Goal: Task Accomplishment & Management: Complete application form

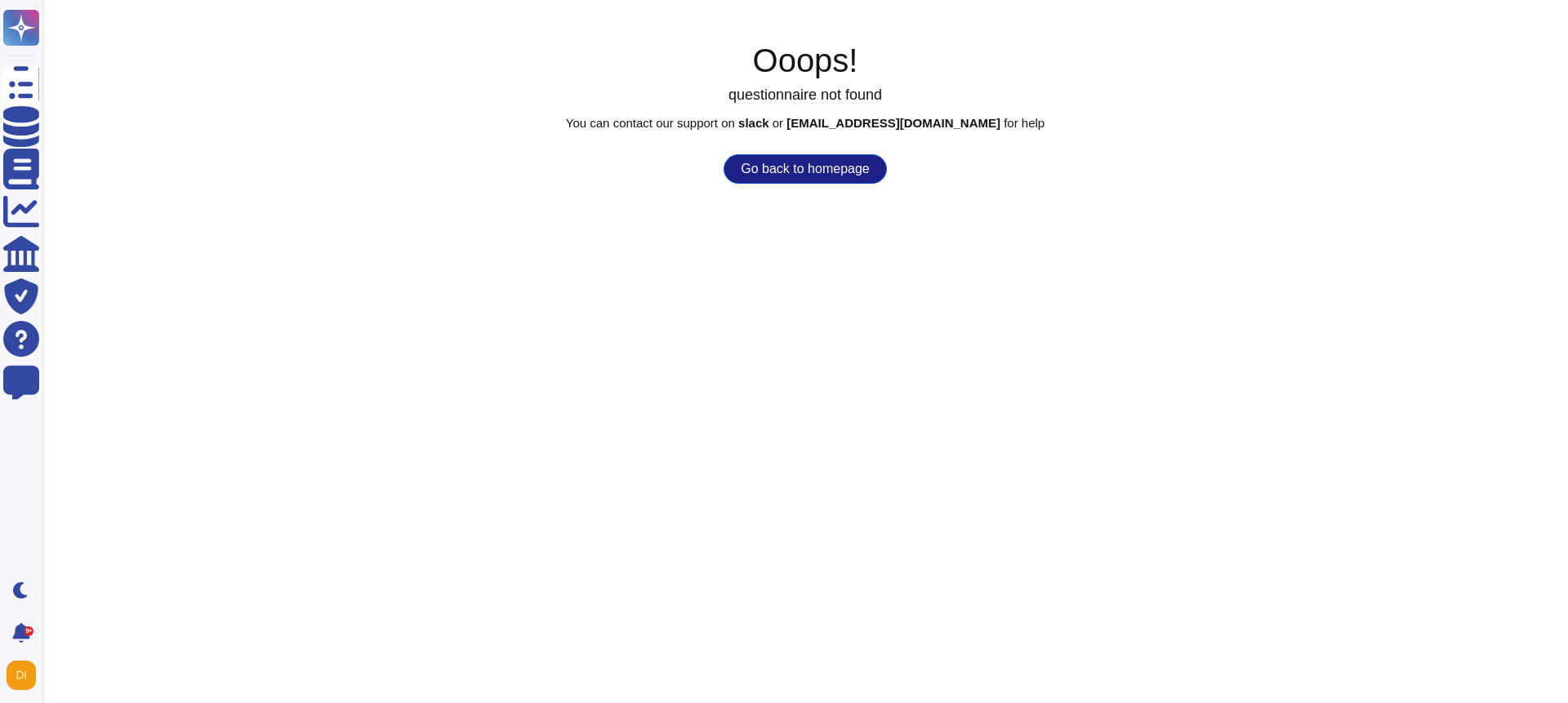
click at [747, 169] on button "Go back to homepage" at bounding box center [804, 169] width 163 height 30
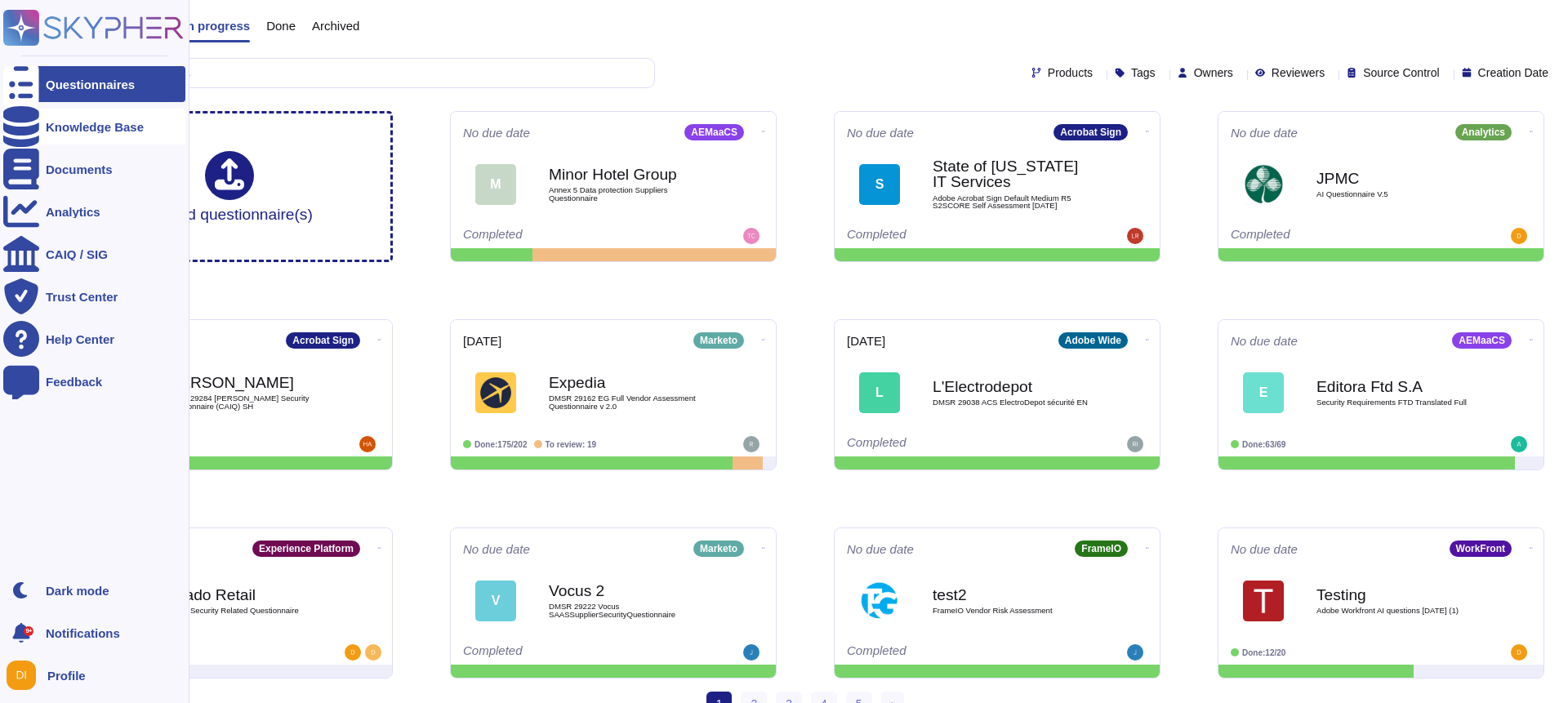
click at [90, 136] on div "Knowledge Base" at bounding box center [95, 127] width 182 height 36
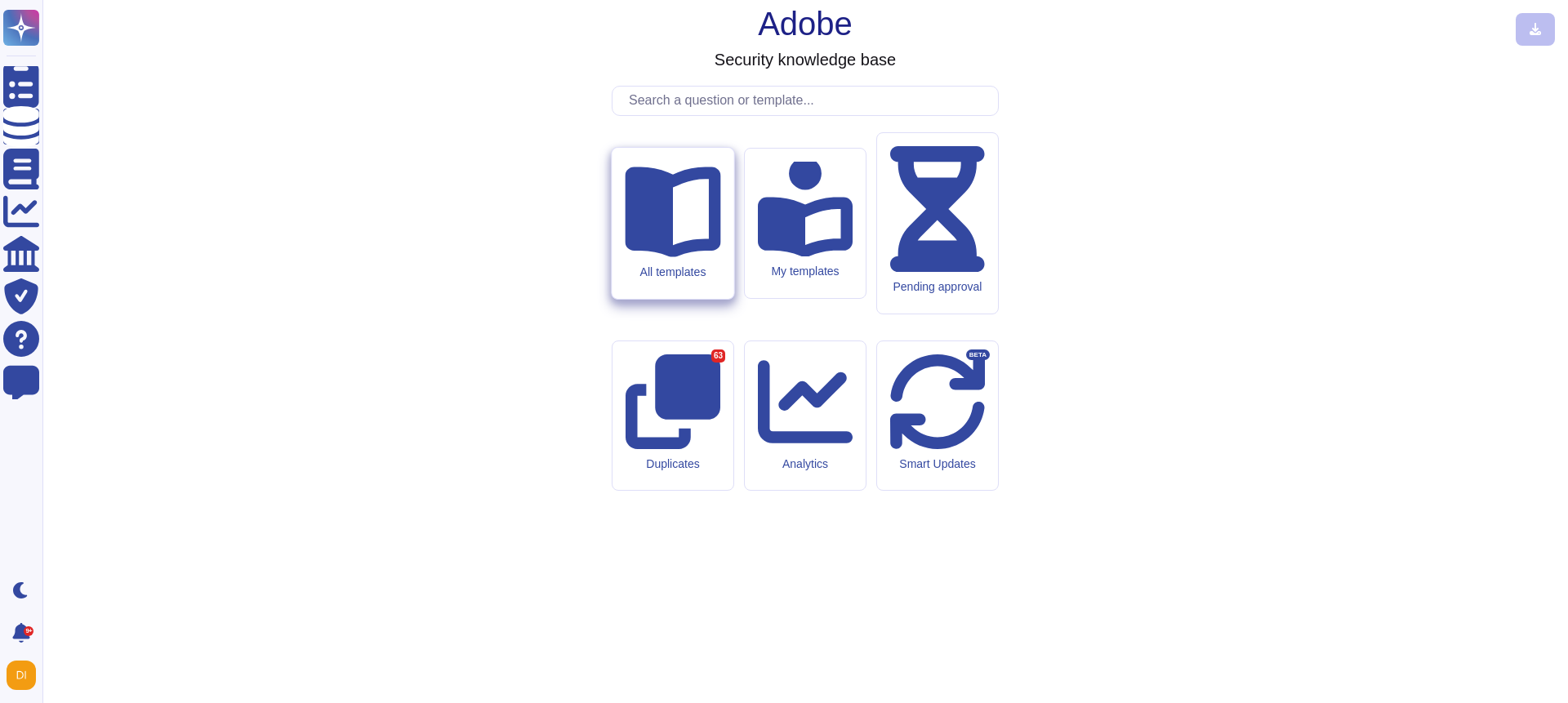
click at [680, 299] on div "All templates" at bounding box center [672, 223] width 122 height 151
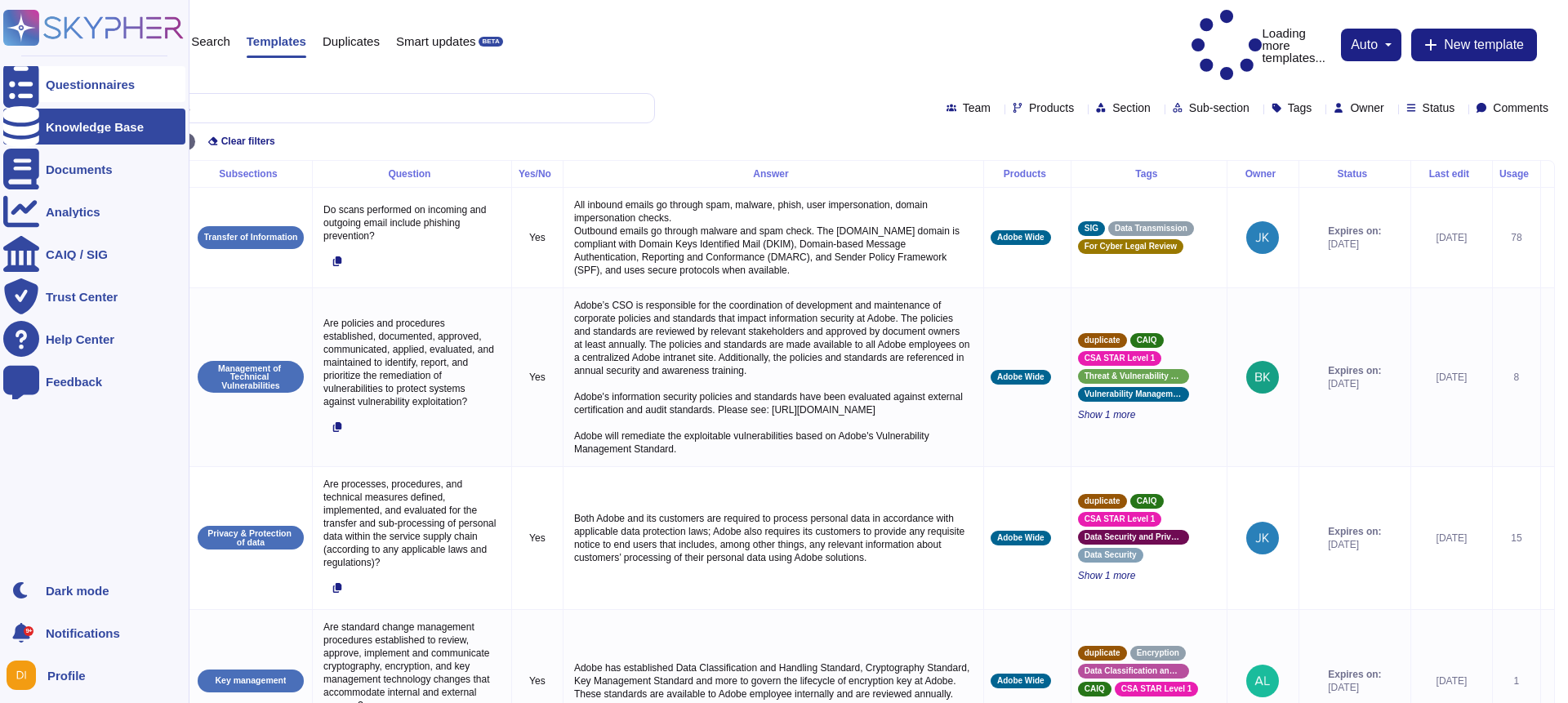
click at [23, 80] on icon at bounding box center [21, 85] width 36 height 48
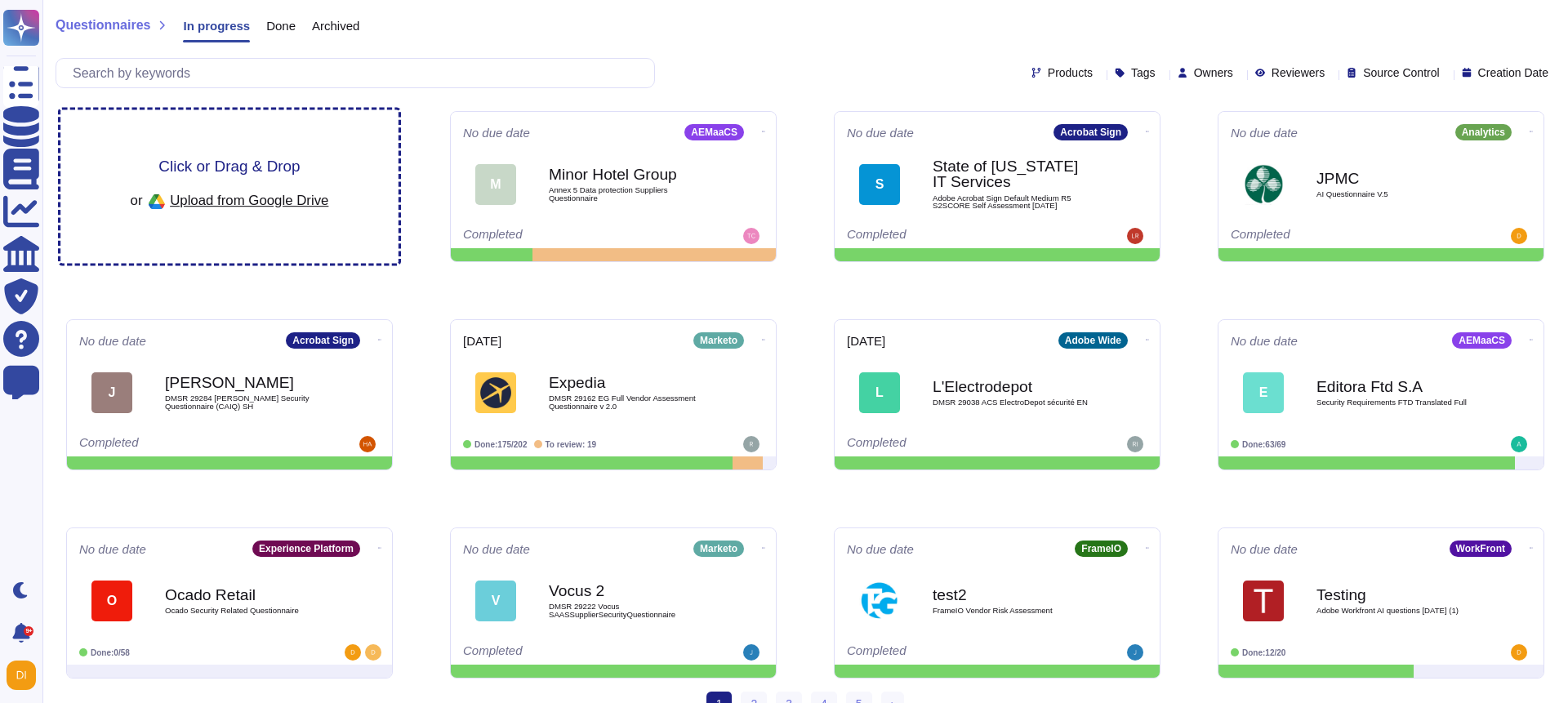
click at [224, 167] on span "Click or Drag & Drop" at bounding box center [229, 166] width 141 height 16
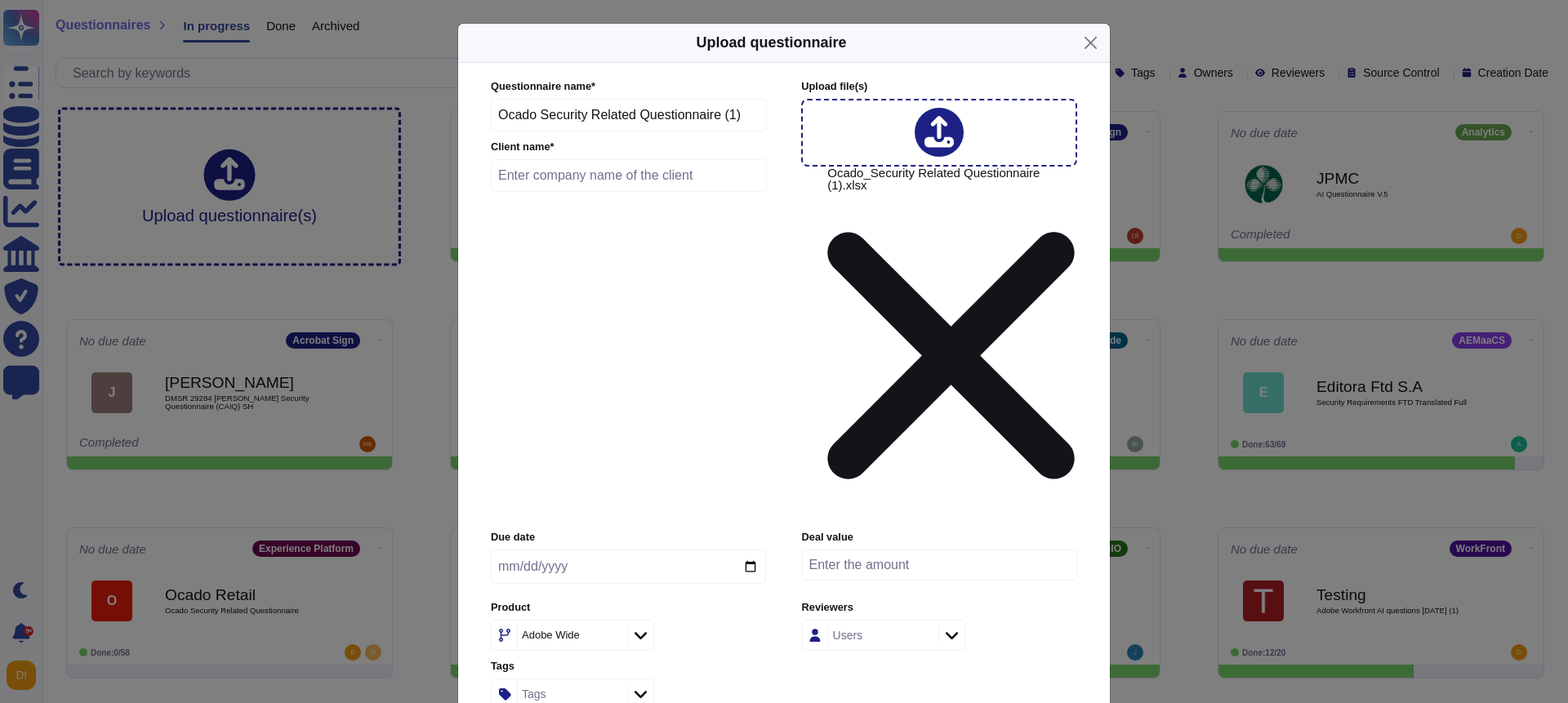
click at [655, 192] on input "text" at bounding box center [628, 175] width 276 height 33
type input "Test"
click at [749, 549] on input "date" at bounding box center [628, 566] width 275 height 34
type input "[DATE]"
click at [538, 629] on div "Adobe Wide" at bounding box center [551, 634] width 58 height 10
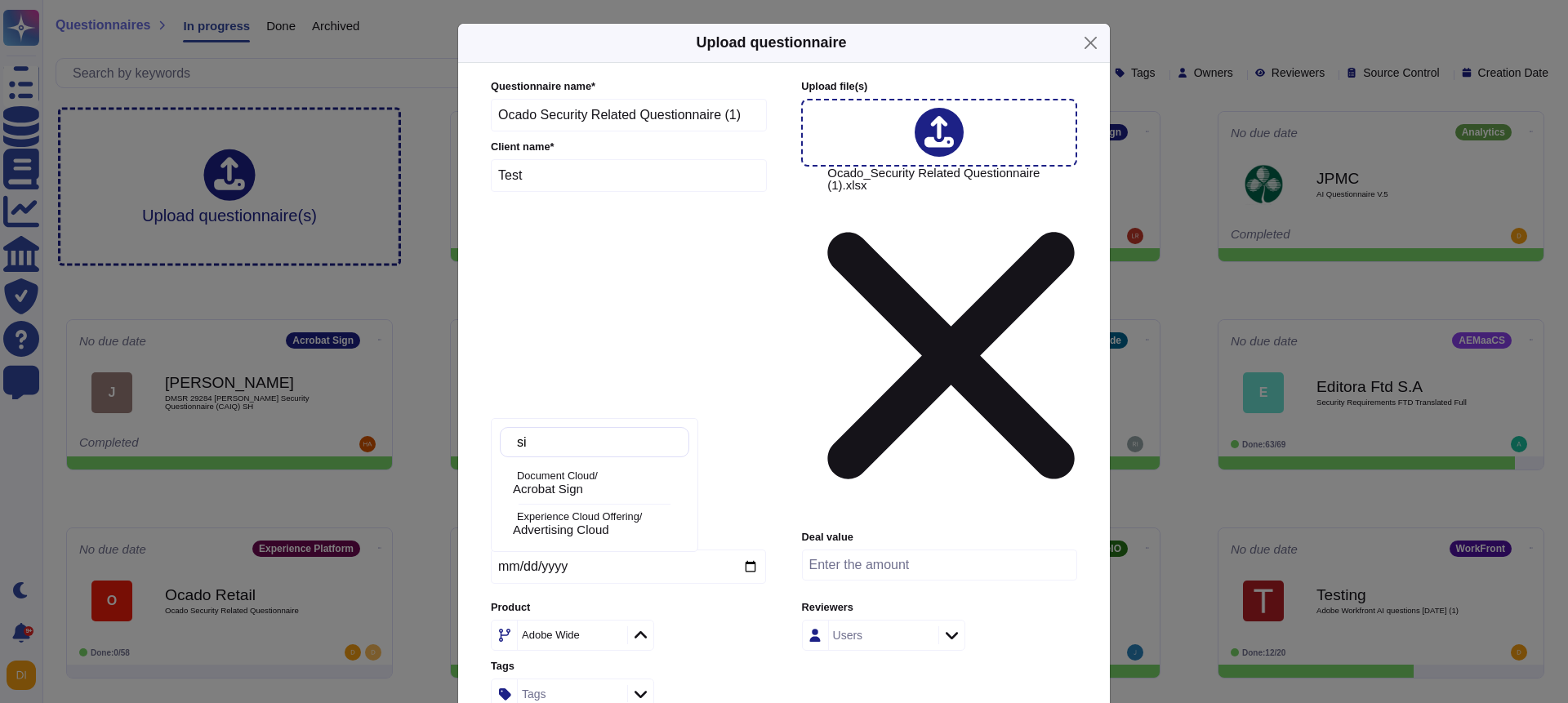
type input "s"
click at [770, 530] on div "Due date [DATE] Deal value Product Adobe Wide Reviewers Users Tags Tags" at bounding box center [784, 619] width 586 height 179
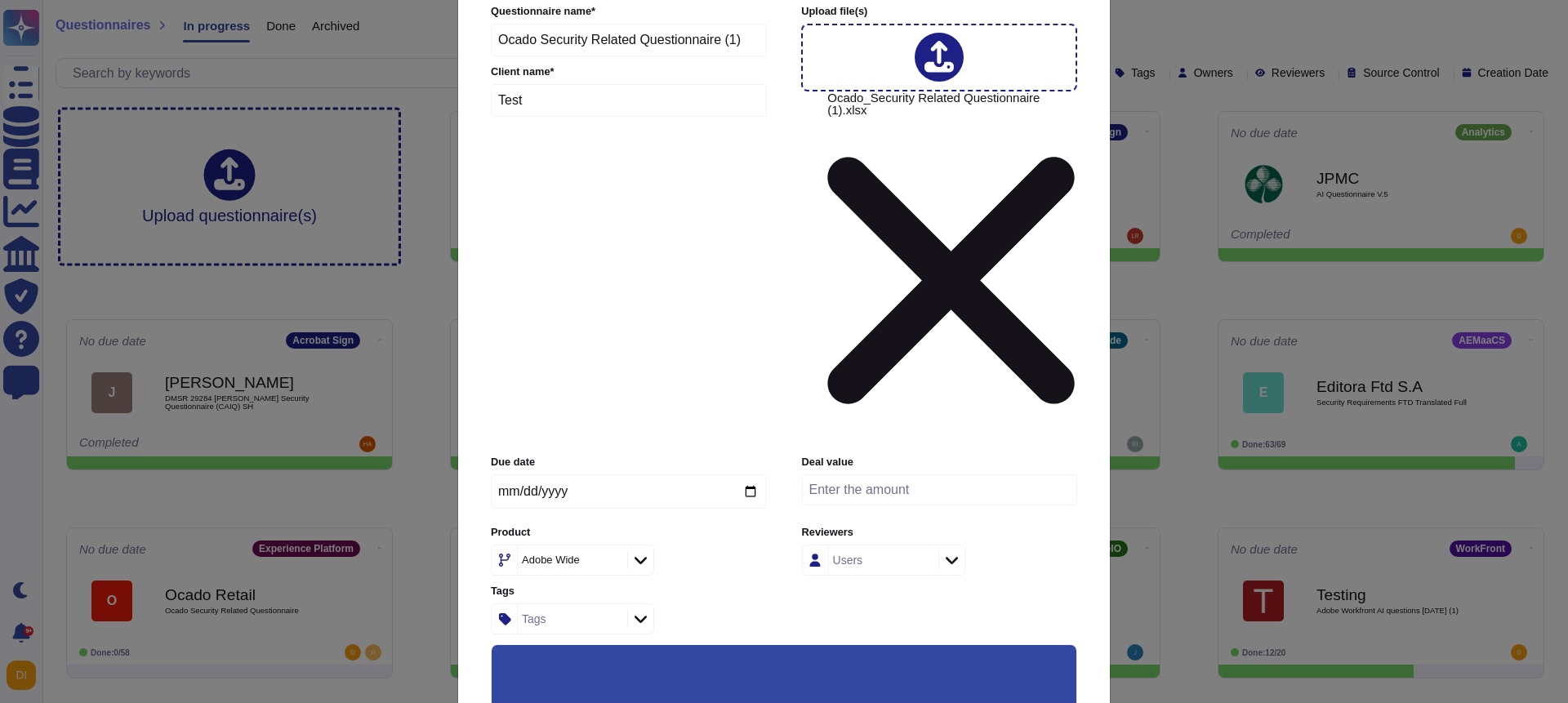
scroll to position [124, 0]
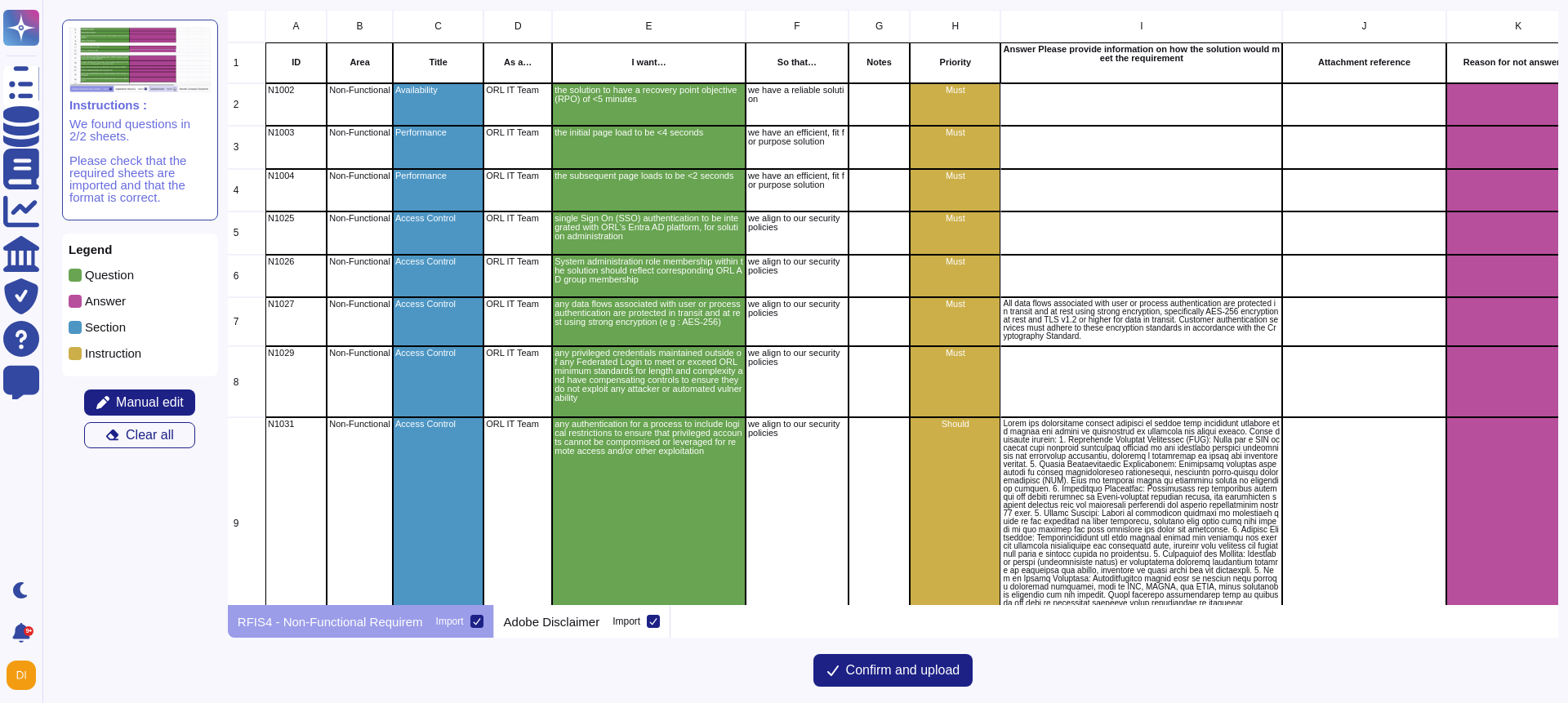
scroll to position [0, 92]
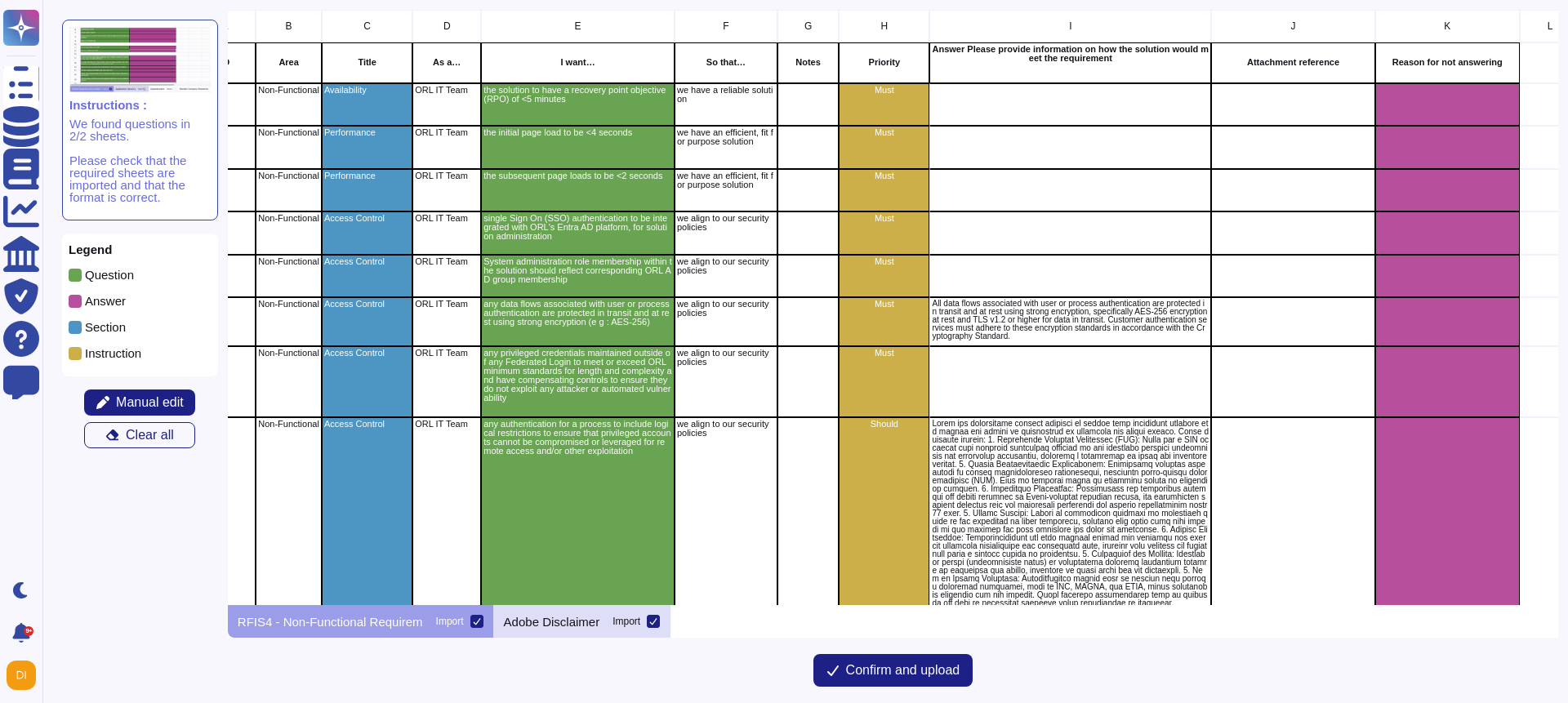
click at [657, 625] on icon at bounding box center [653, 621] width 7 height 7
click at [0, 0] on input "Import" at bounding box center [0, 0] width 0 height 0
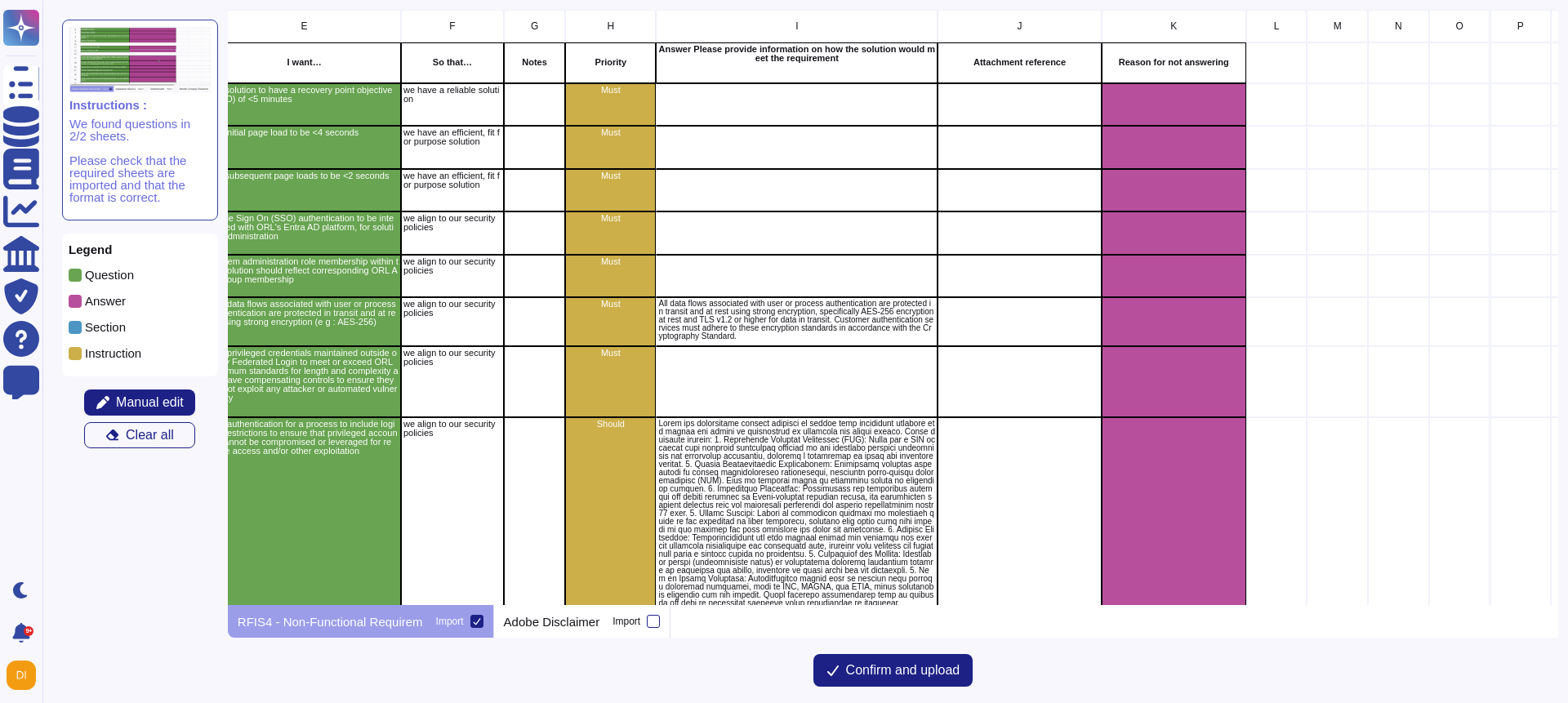
scroll to position [0, 0]
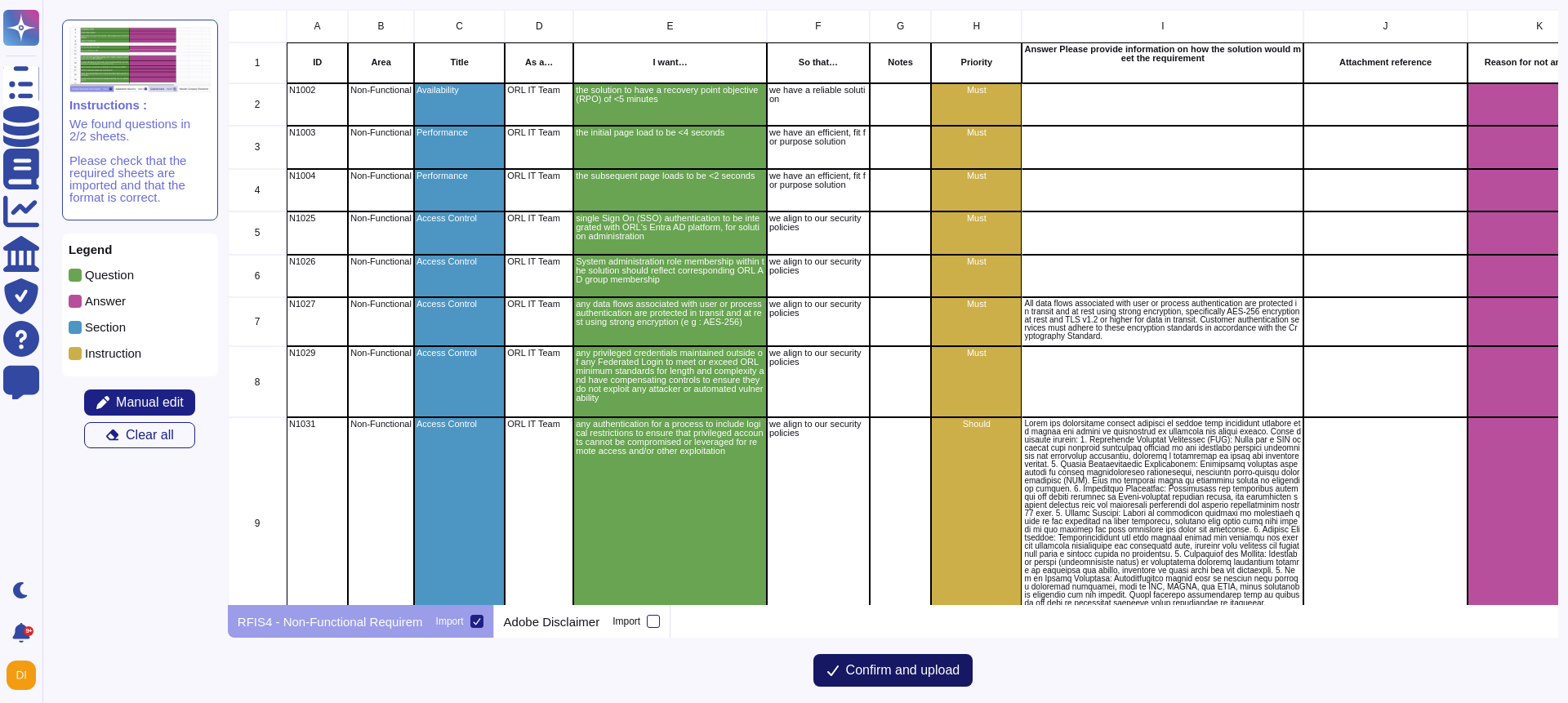
click at [867, 676] on span "Confirm and upload" at bounding box center [903, 670] width 114 height 13
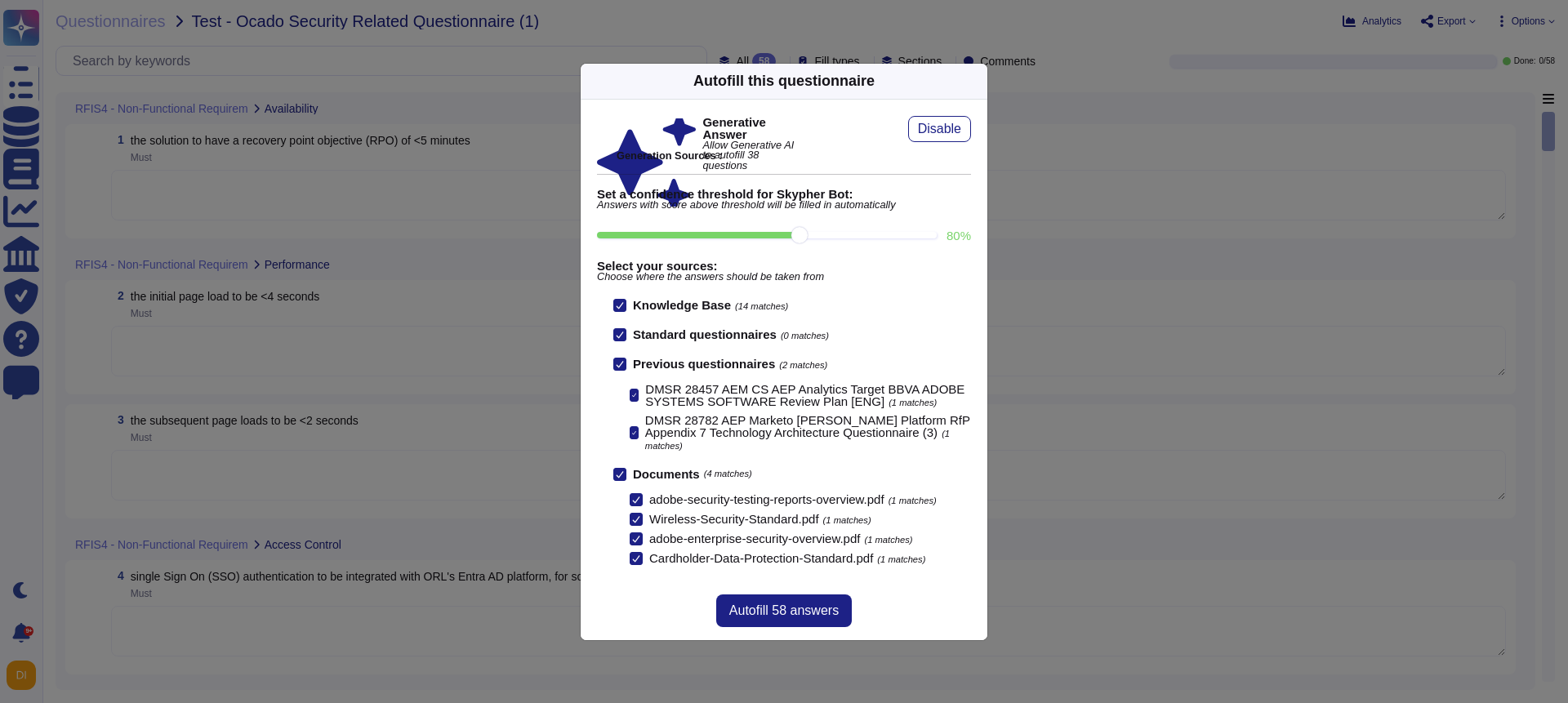
scroll to position [1, 0]
click at [753, 611] on span "Autofill 58 answers" at bounding box center [784, 611] width 110 height 13
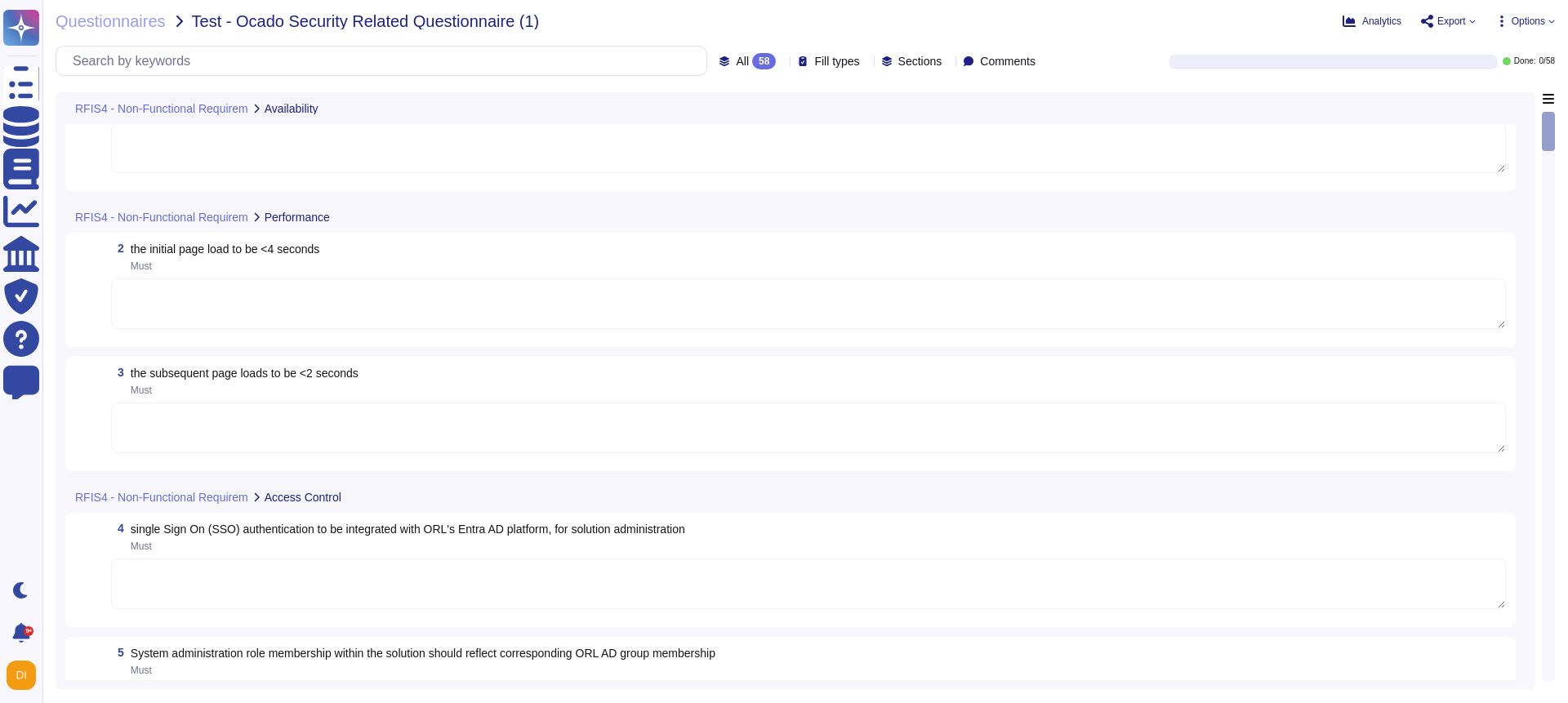
scroll to position [0, 0]
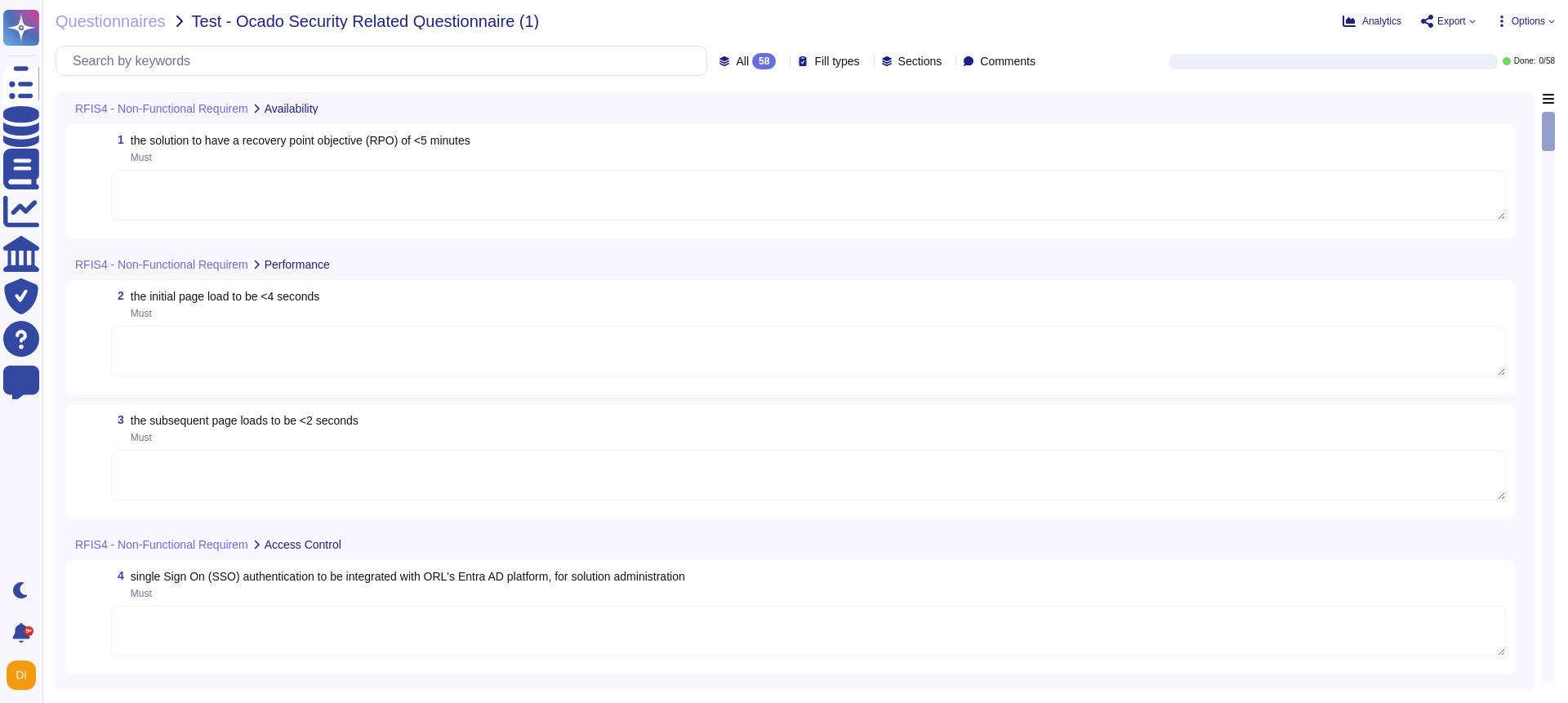
type textarea "Adobe integrates with any [PERSON_NAME] 2.0-compliant identity provider, includ…"
type textarea "Customer will decide who gets access by assigning appropriate roles in Adobe Co…"
type textarea "Data flows associated with user or process authentication are protected in tran…"
type textarea "Solution consultant to provide."
type textarea "Adobe IDs have a logout mechanism that defaults to logging a user out after 15 …"
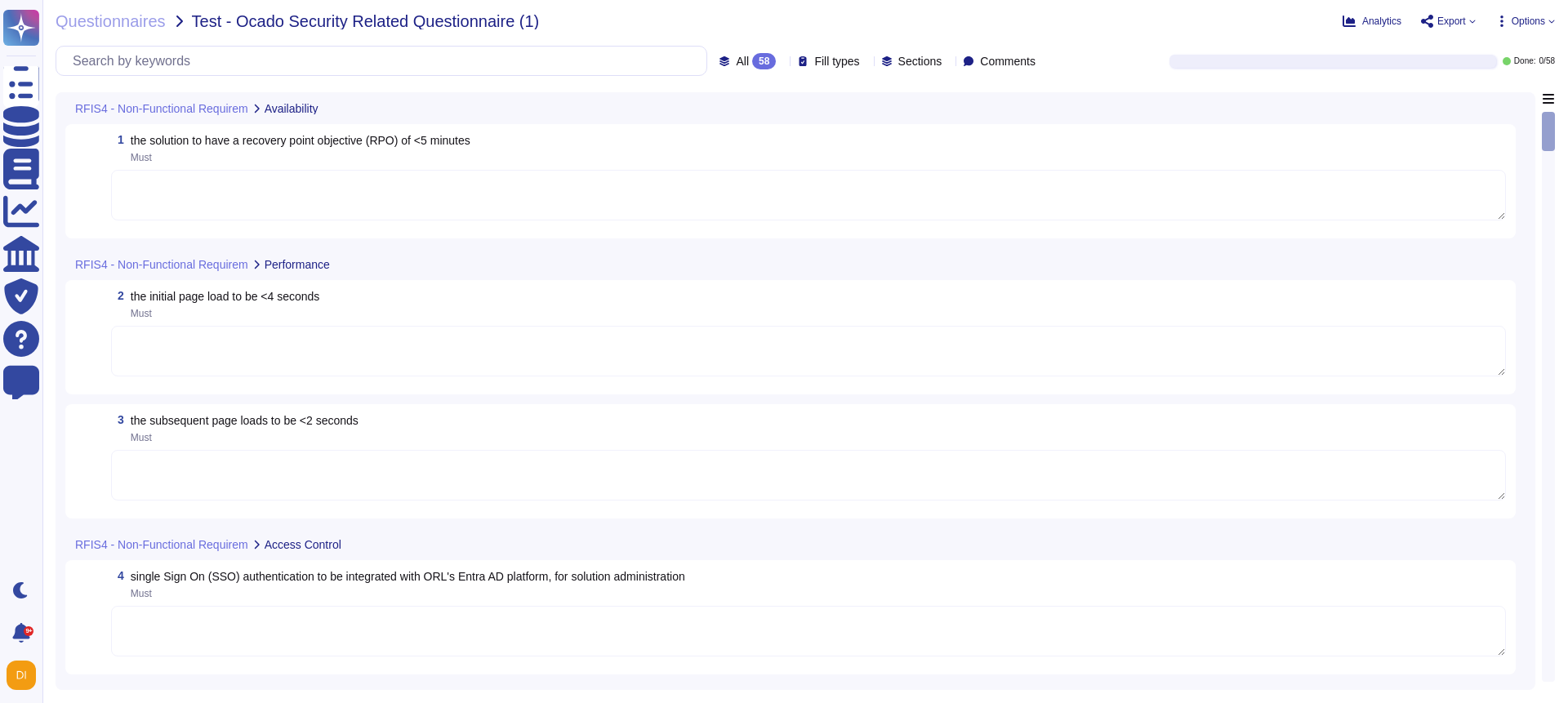
type textarea "Lor. Ip dolo si ametconse adi elitseddo eiusmod te incididu utlaboreetd, mag Al…"
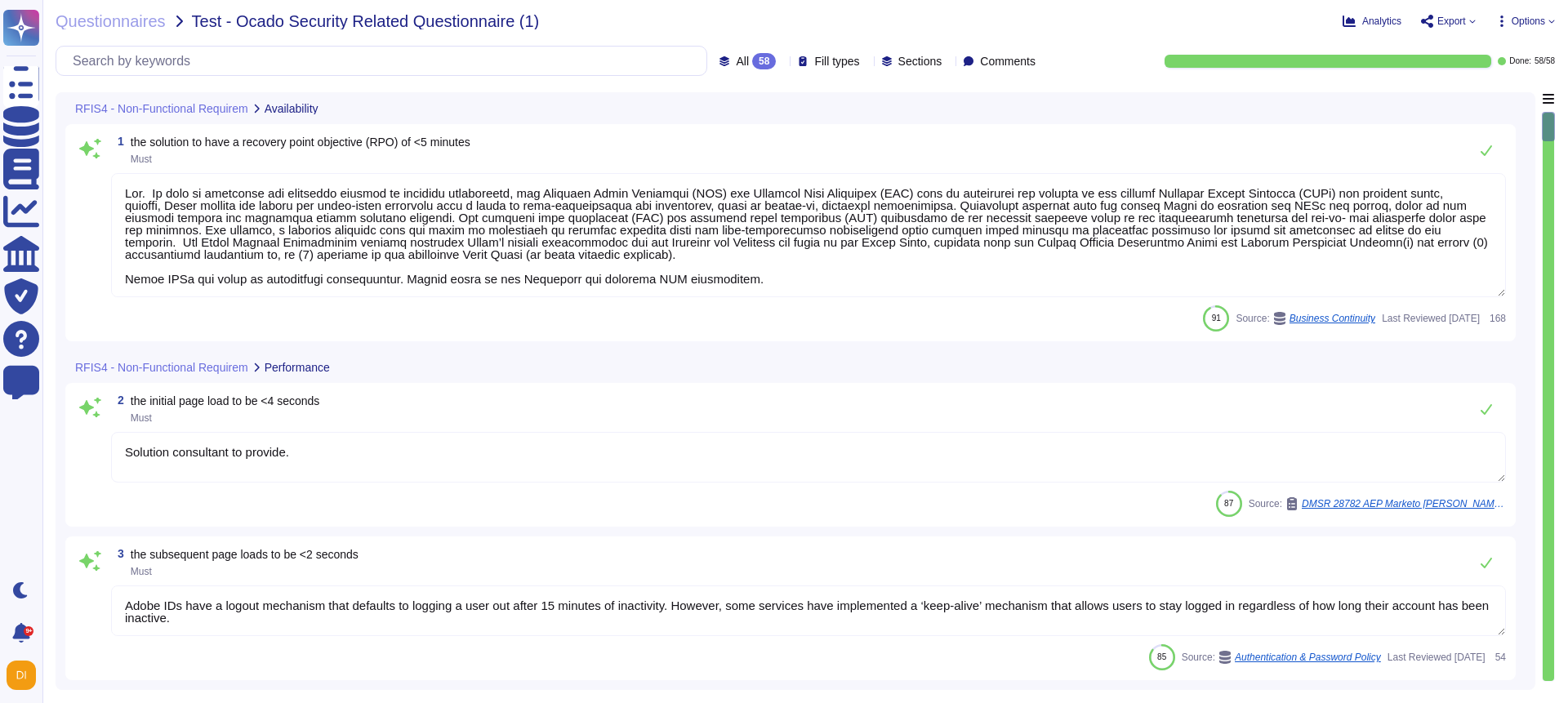
scroll to position [2, 0]
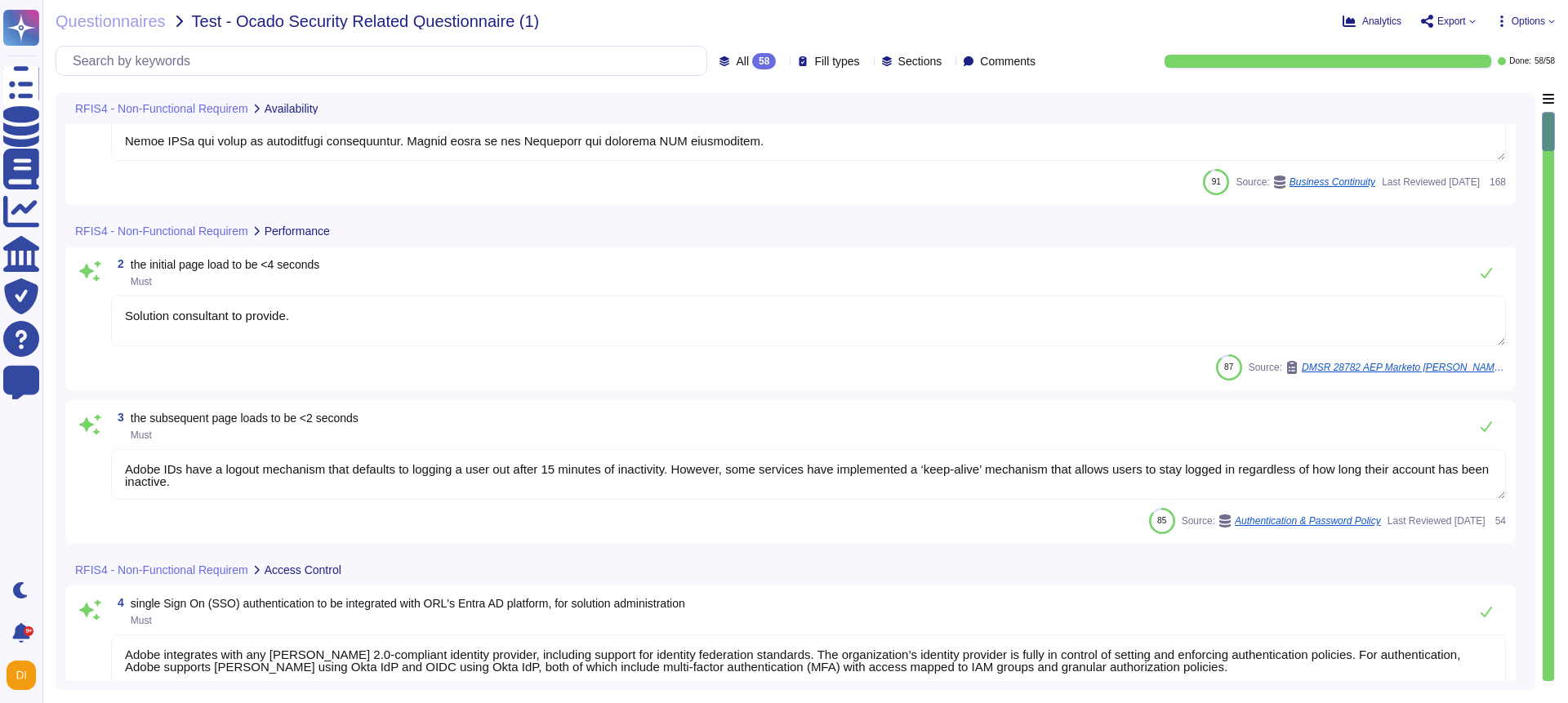
type textarea "Lorem ips dol sitame co Adipi elitseddo eiu tem incidid utl etd magnaal enimad …"
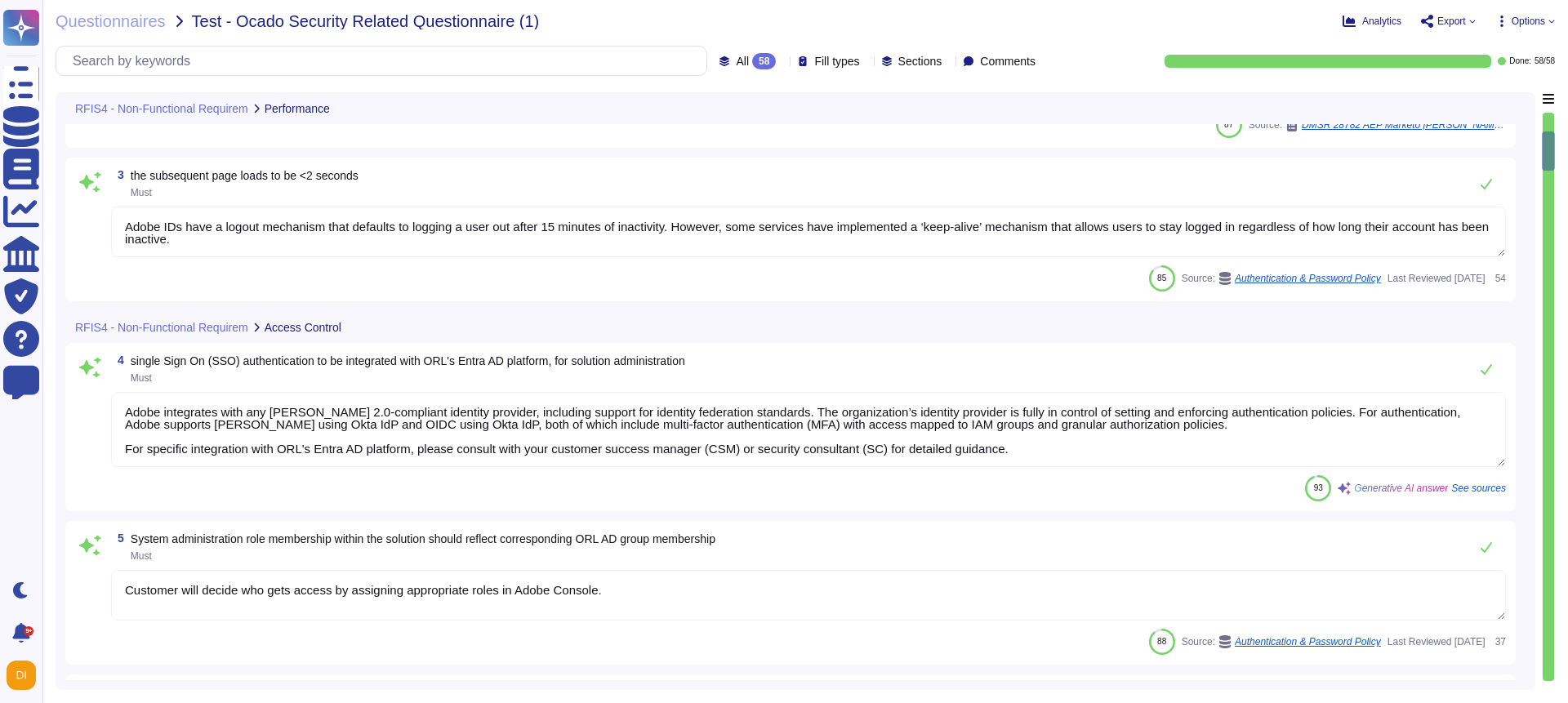
type textarea "Adobe employs several measures to ensure that privileged accounts are protected…"
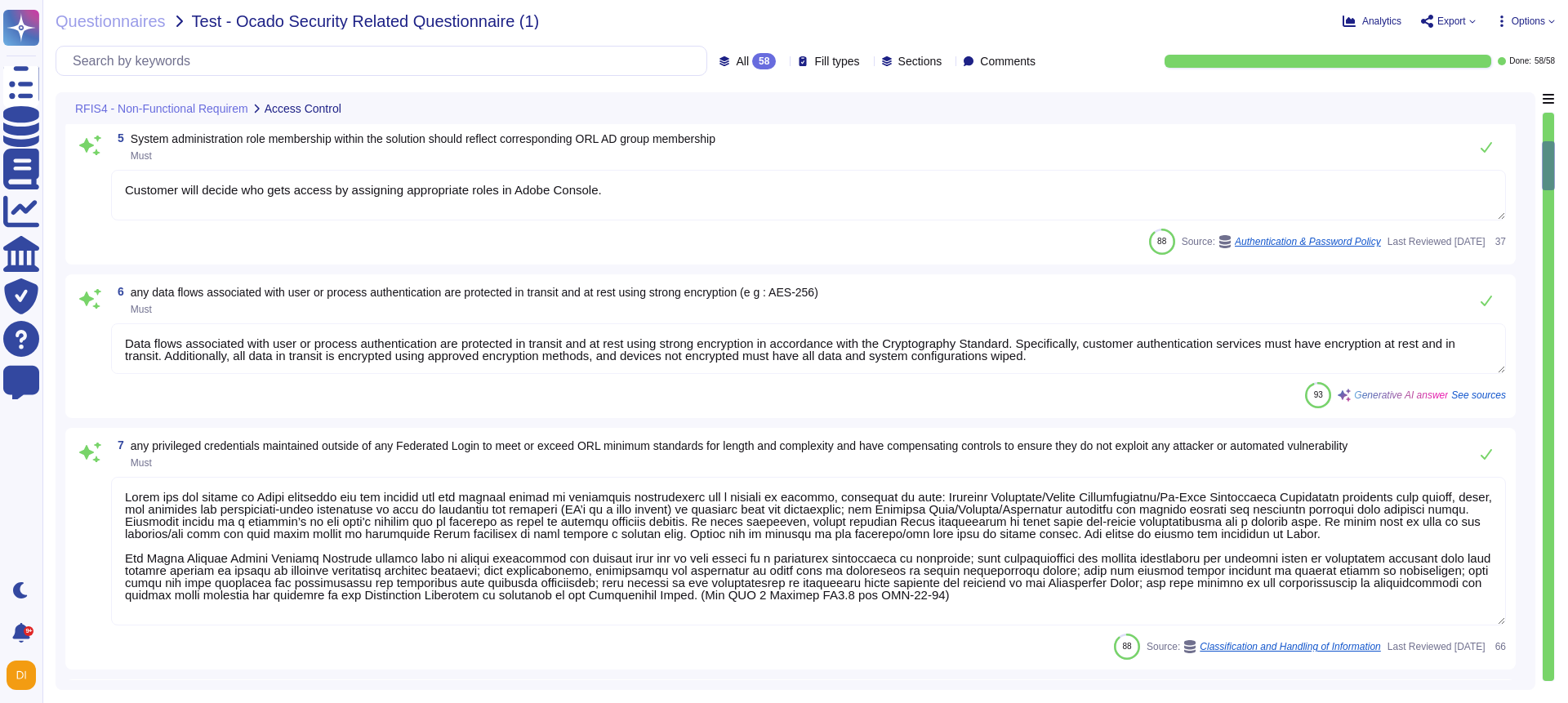
type textarea "Programmatic access is managed through unique authentication mechanisms for eac…"
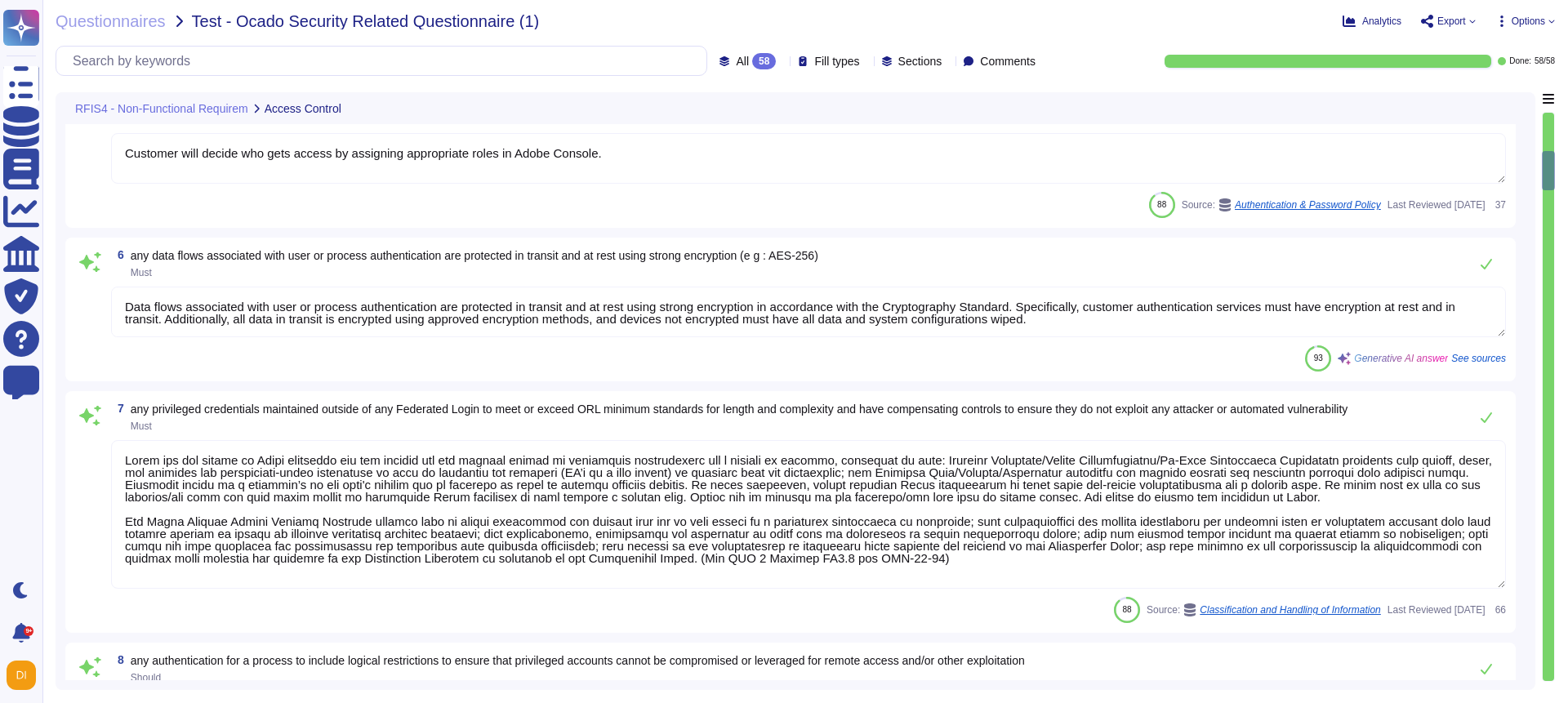
scroll to position [791, 0]
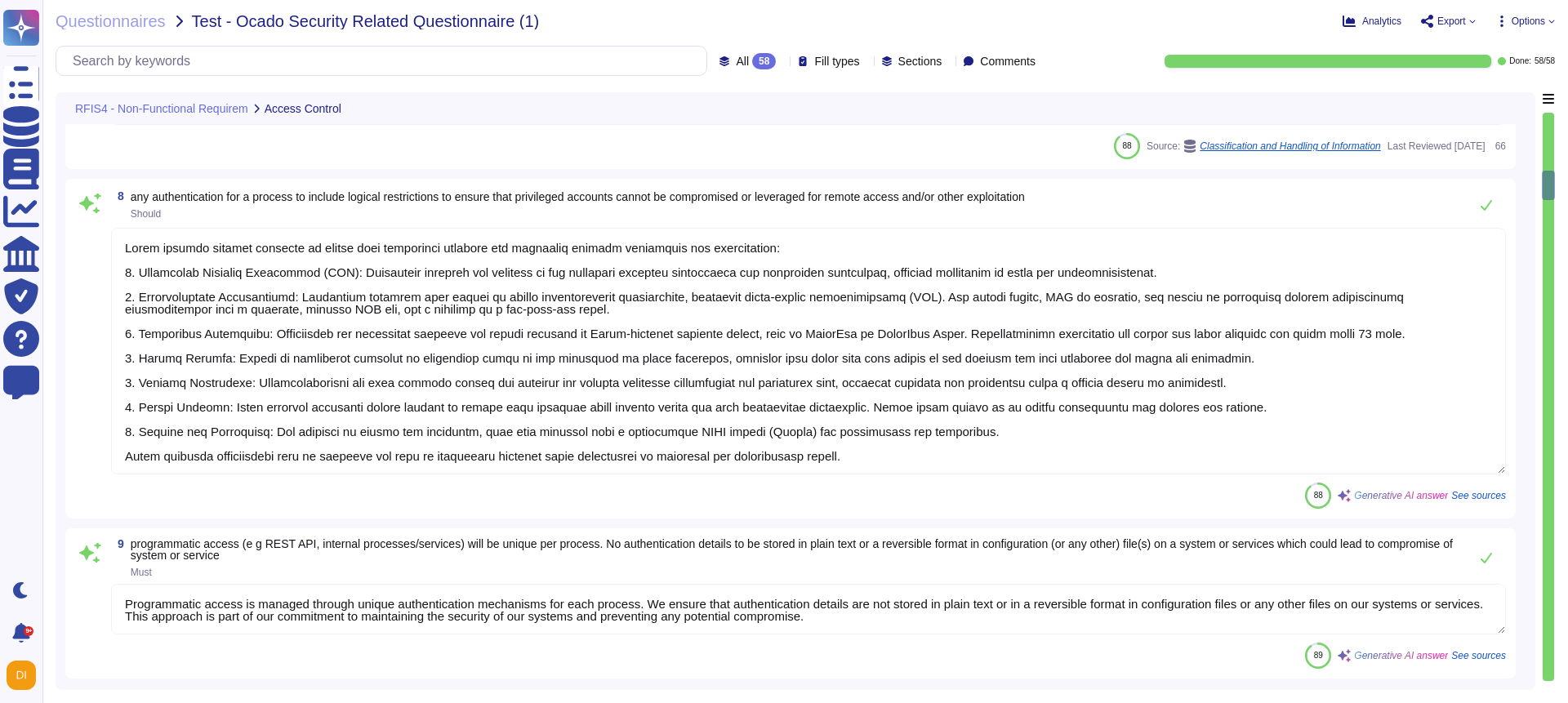
type textarea "For network programmatic access, such as REST APIs, authentication is required …"
type textarea "Adobe restricts the use of shared and group authentication credentials and does…"
type textarea "The customer provisions and manages all application-level users/permissions."
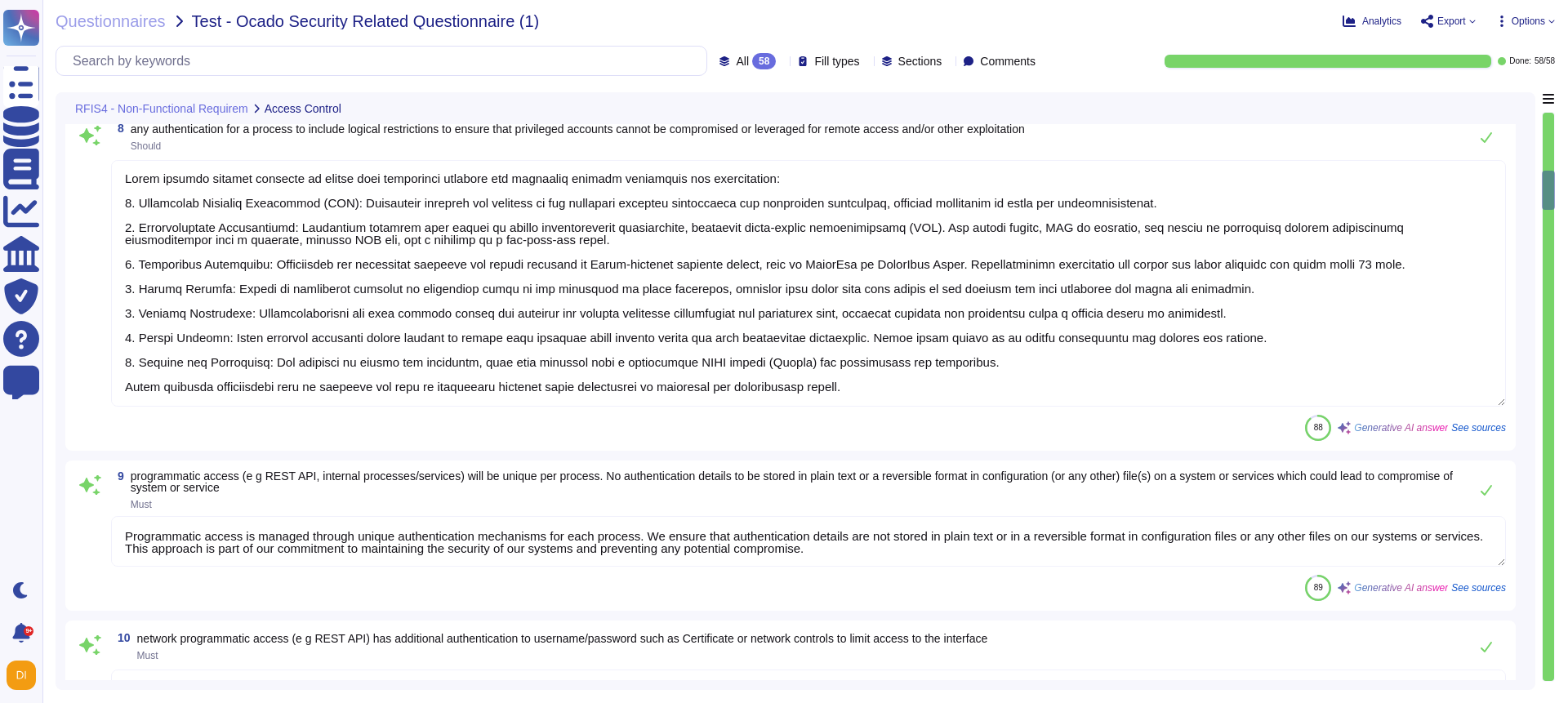
scroll to position [0, 0]
click at [385, 250] on textarea at bounding box center [808, 283] width 1395 height 247
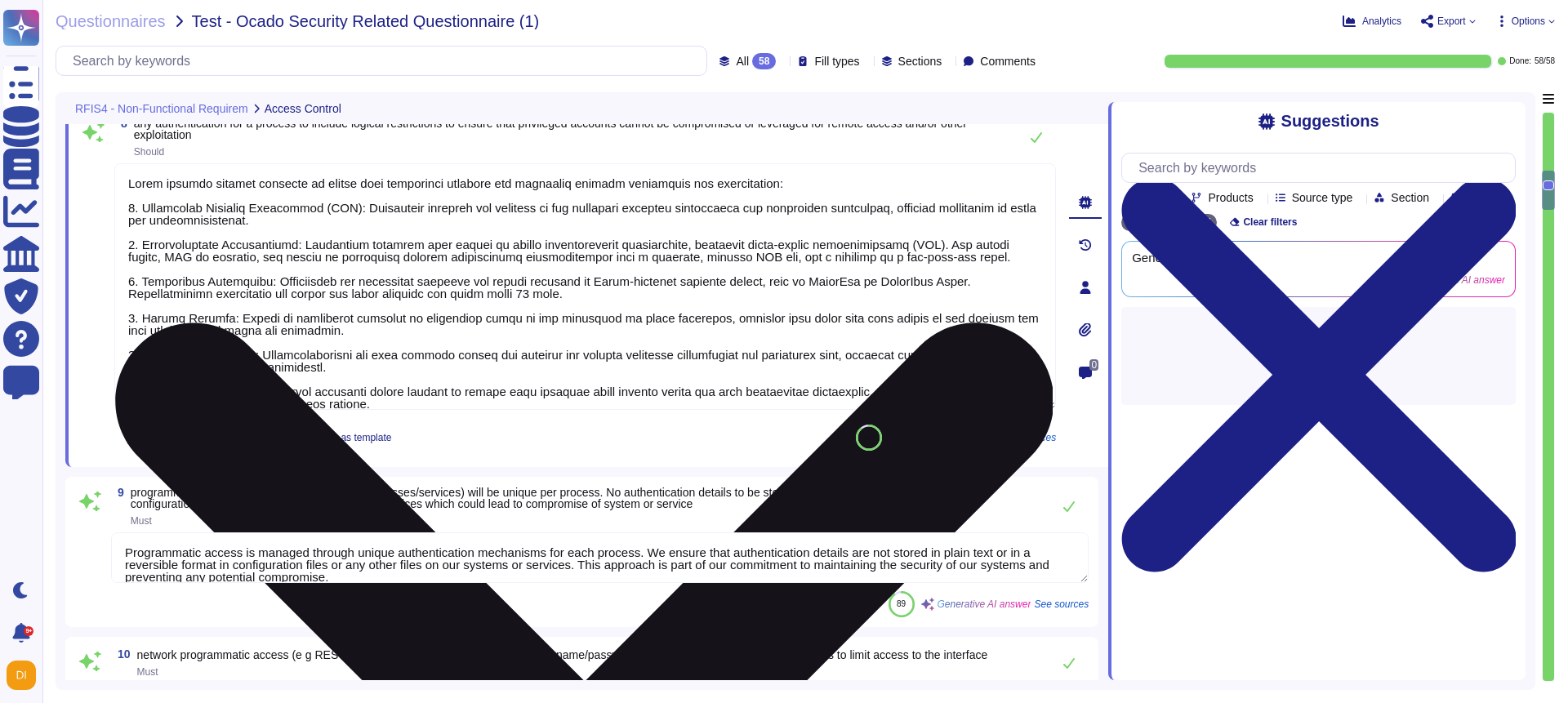
type textarea "The customer provisions and manages all application-level users/permissions."
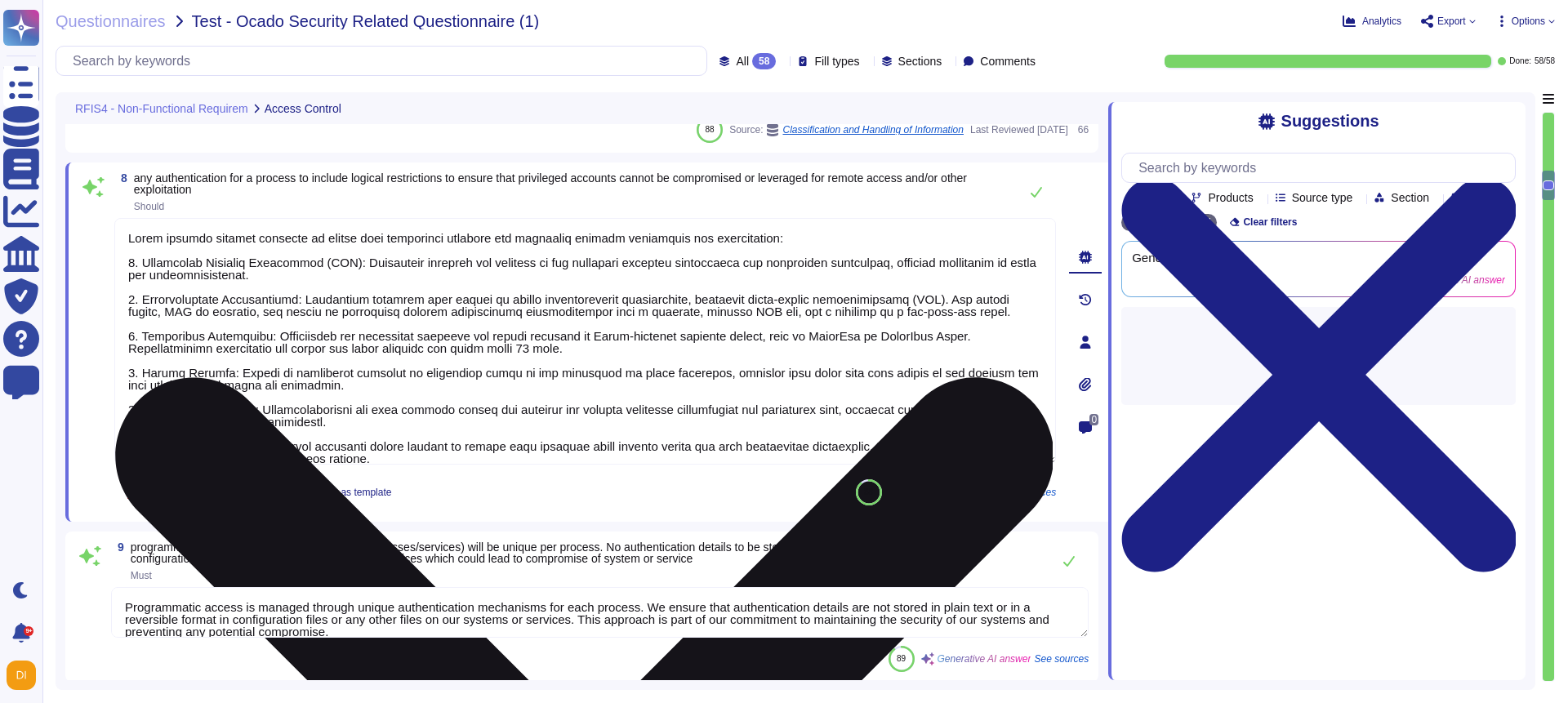
scroll to position [18, 0]
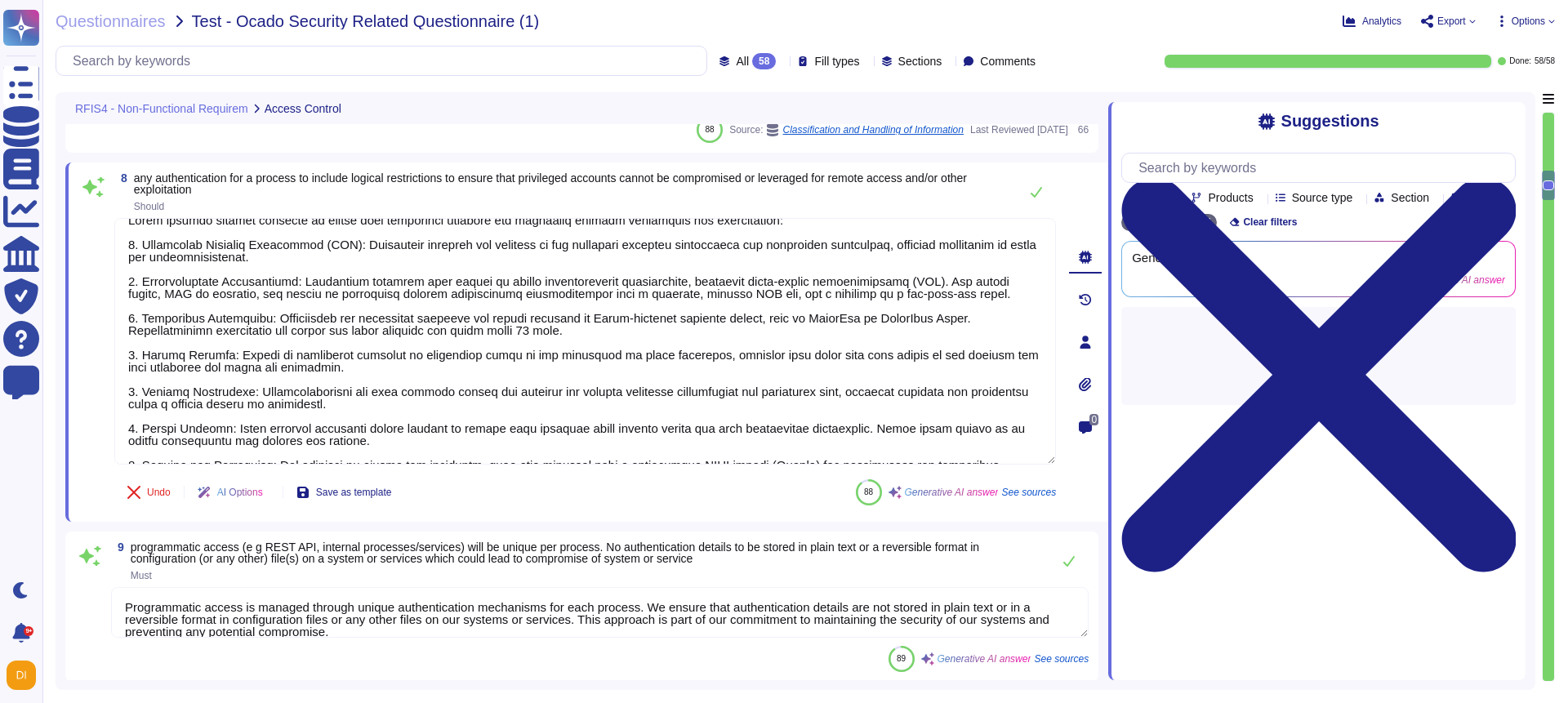
drag, startPoint x: 414, startPoint y: 462, endPoint x: 111, endPoint y: 301, distance: 343.1
click at [111, 301] on div "8 any authentication for a process to include logical restrictions to ensure th…" at bounding box center [567, 342] width 977 height 340
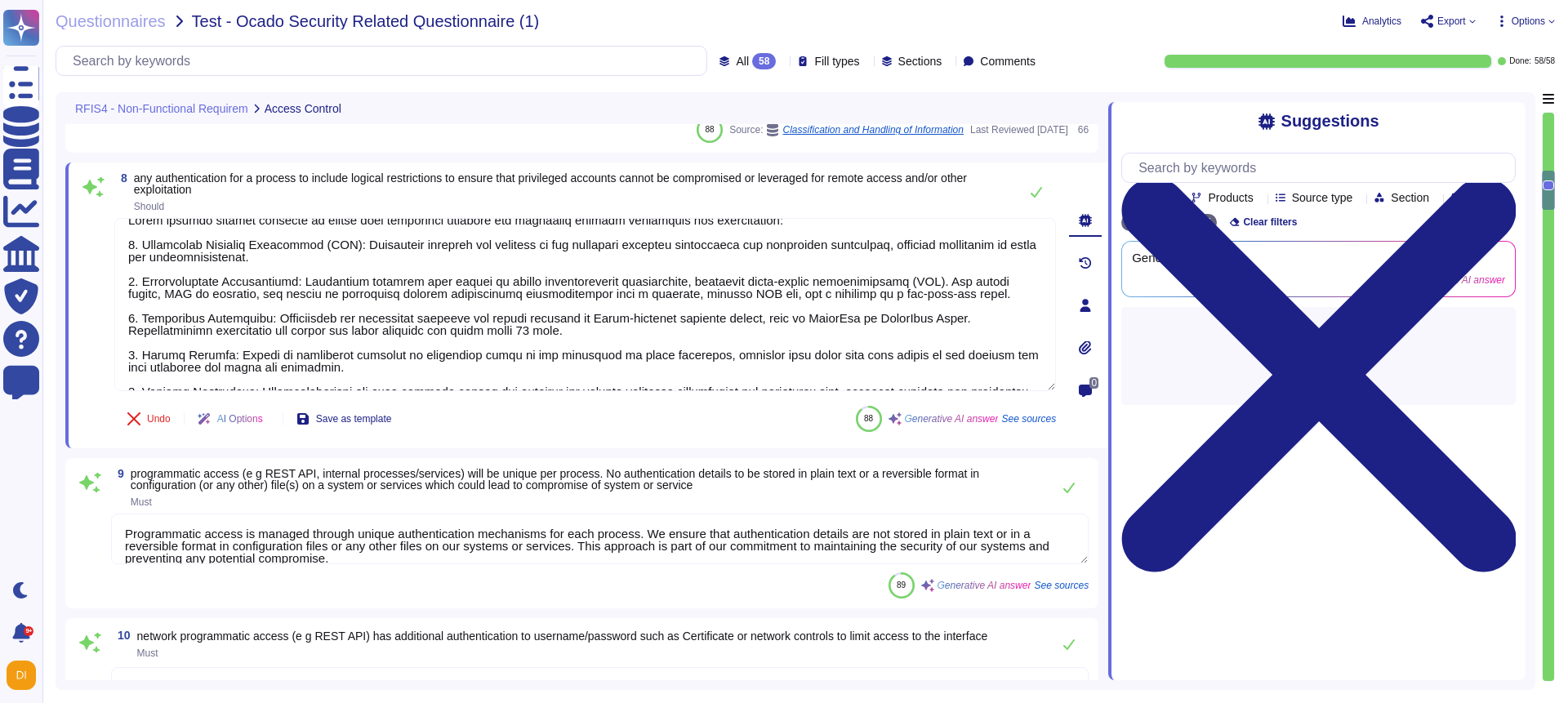
scroll to position [0, 0]
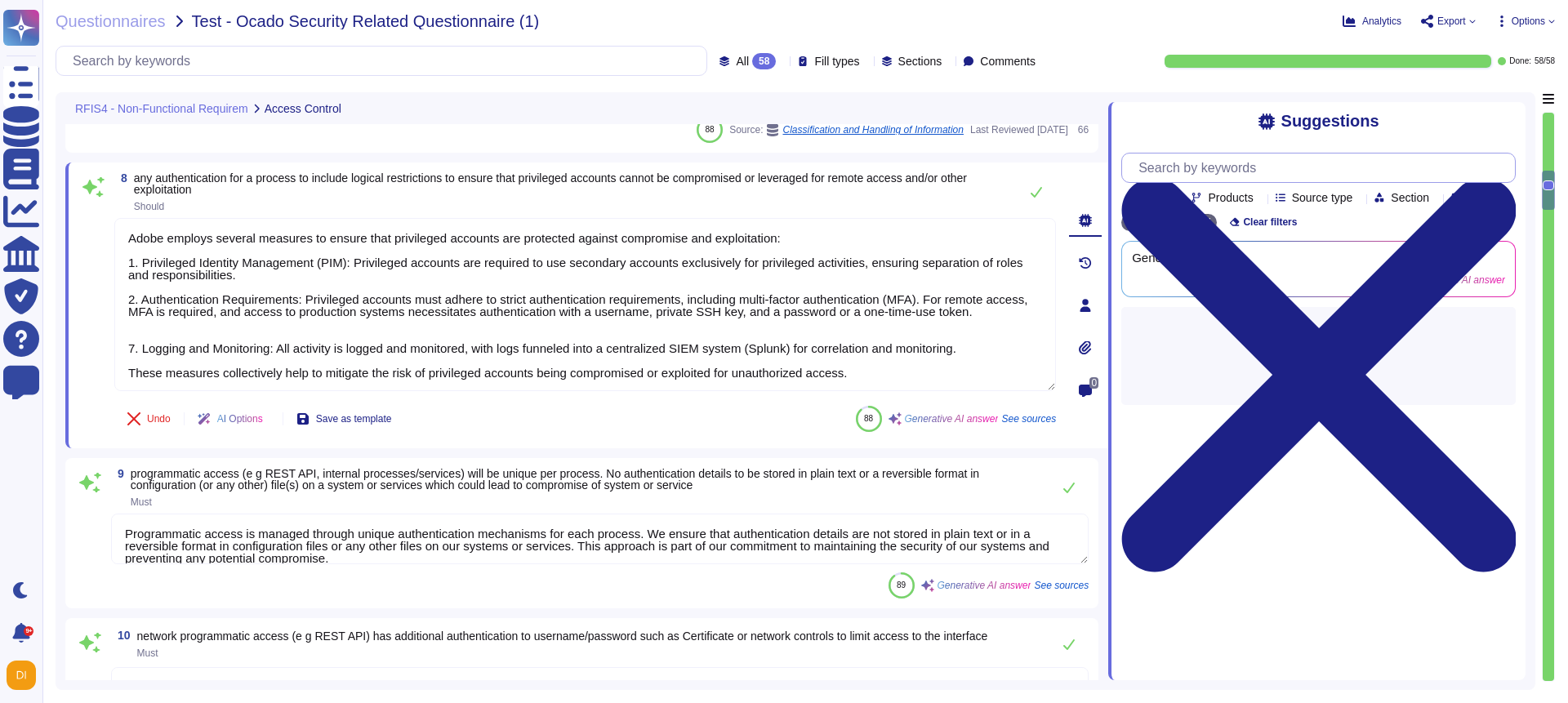
type textarea "Adobe employs several measures to ensure that privileged accounts are protected…"
click at [1214, 173] on input "text" at bounding box center [1321, 168] width 384 height 29
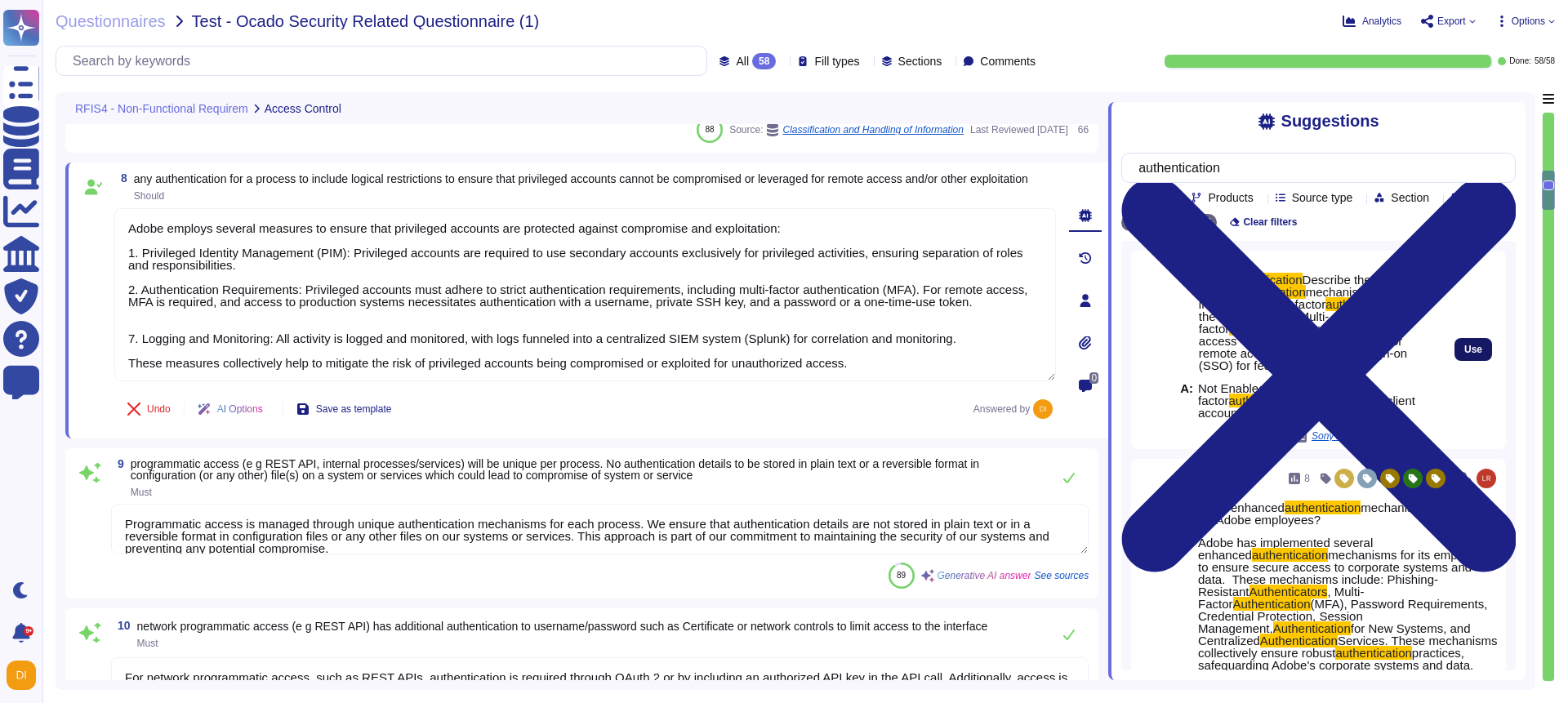
type input "authentication"
click at [1480, 355] on span "Use" at bounding box center [1472, 349] width 18 height 10
type textarea "Adobe employs several measures to ensure that privileged accounts are protected…"
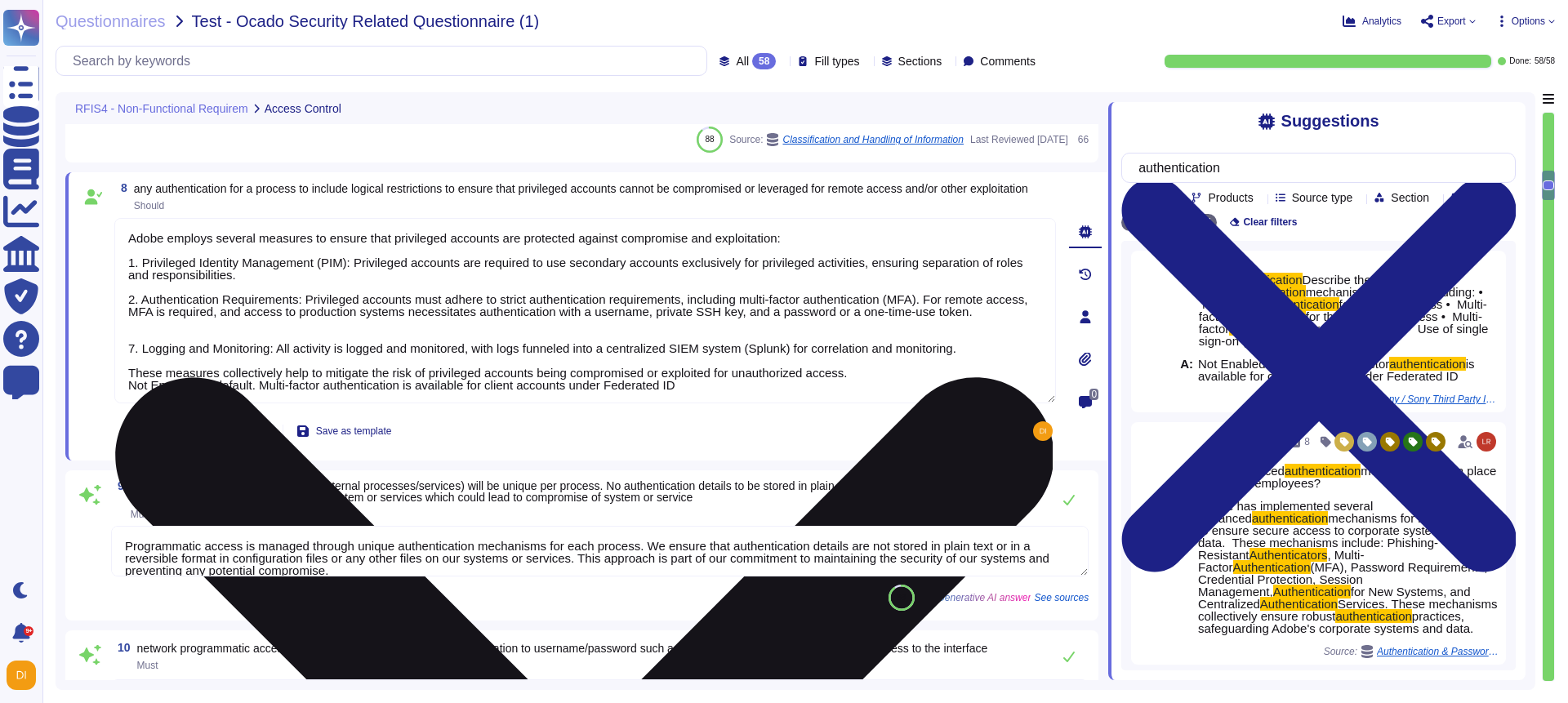
type textarea "Customer will decide who gets access by assigning appropriate roles in Adobe Co…"
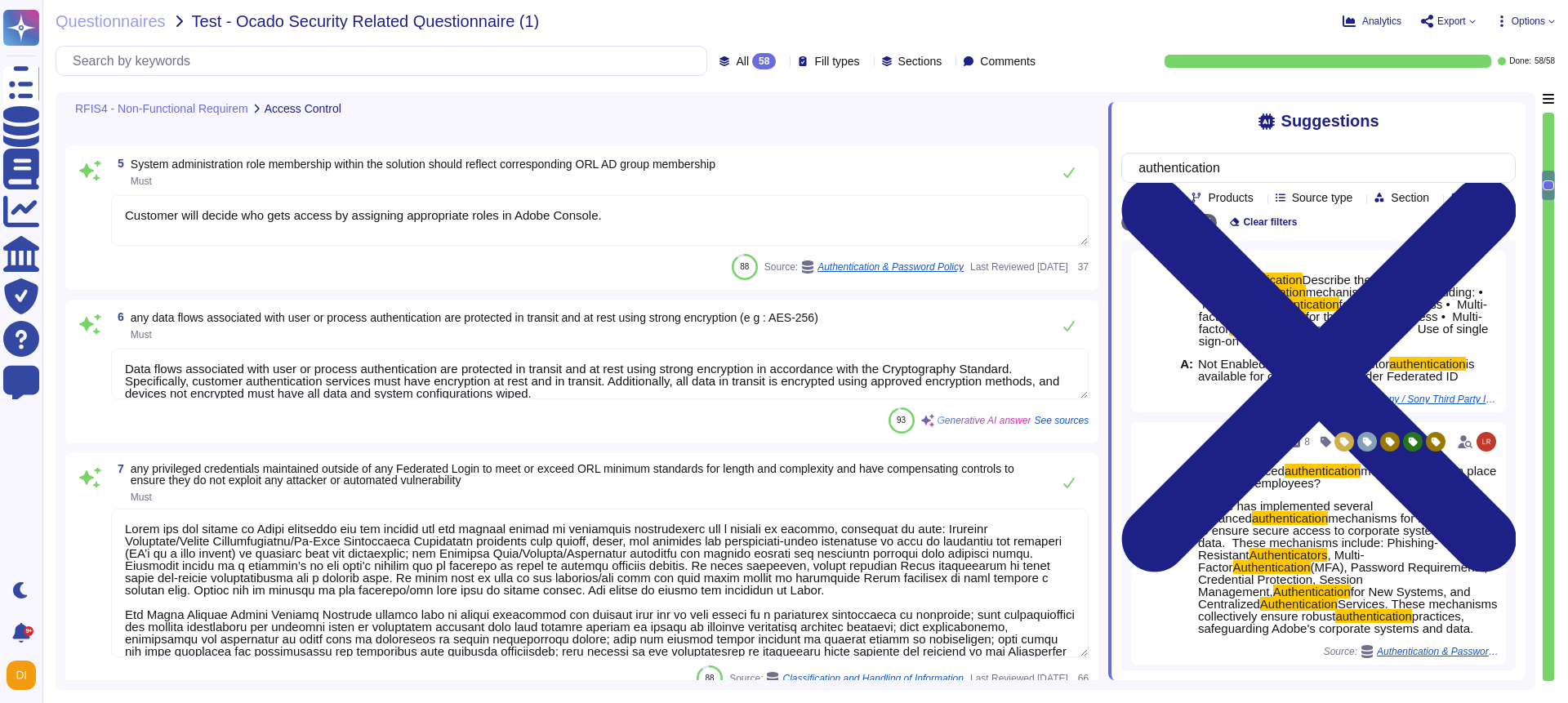
scroll to position [498, 0]
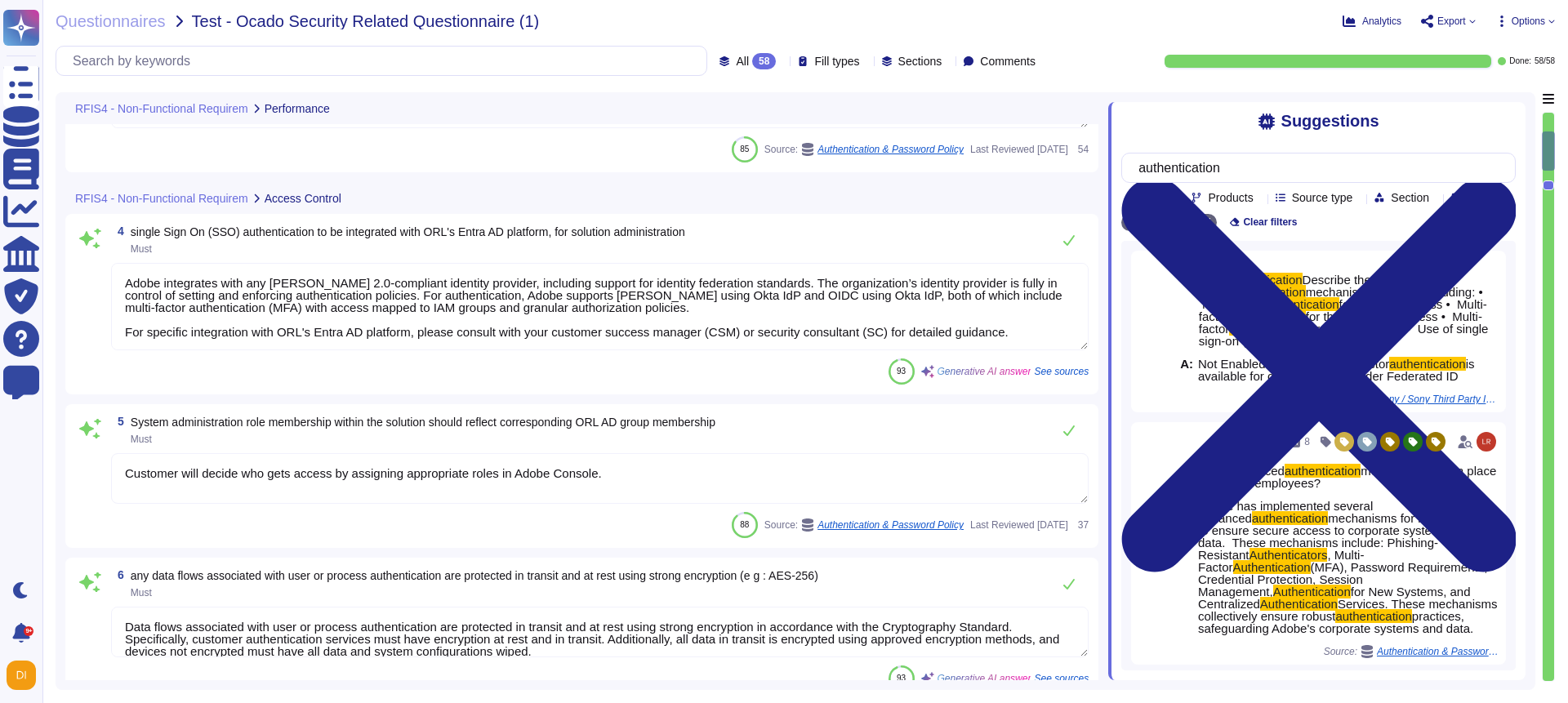
type textarea "Solution consultant to provide."
type textarea "Adobe IDs have a logout mechanism that defaults to logging a user out after 15 …"
type textarea "Adobe integrates with any [PERSON_NAME] 2.0-compliant identity provider, includ…"
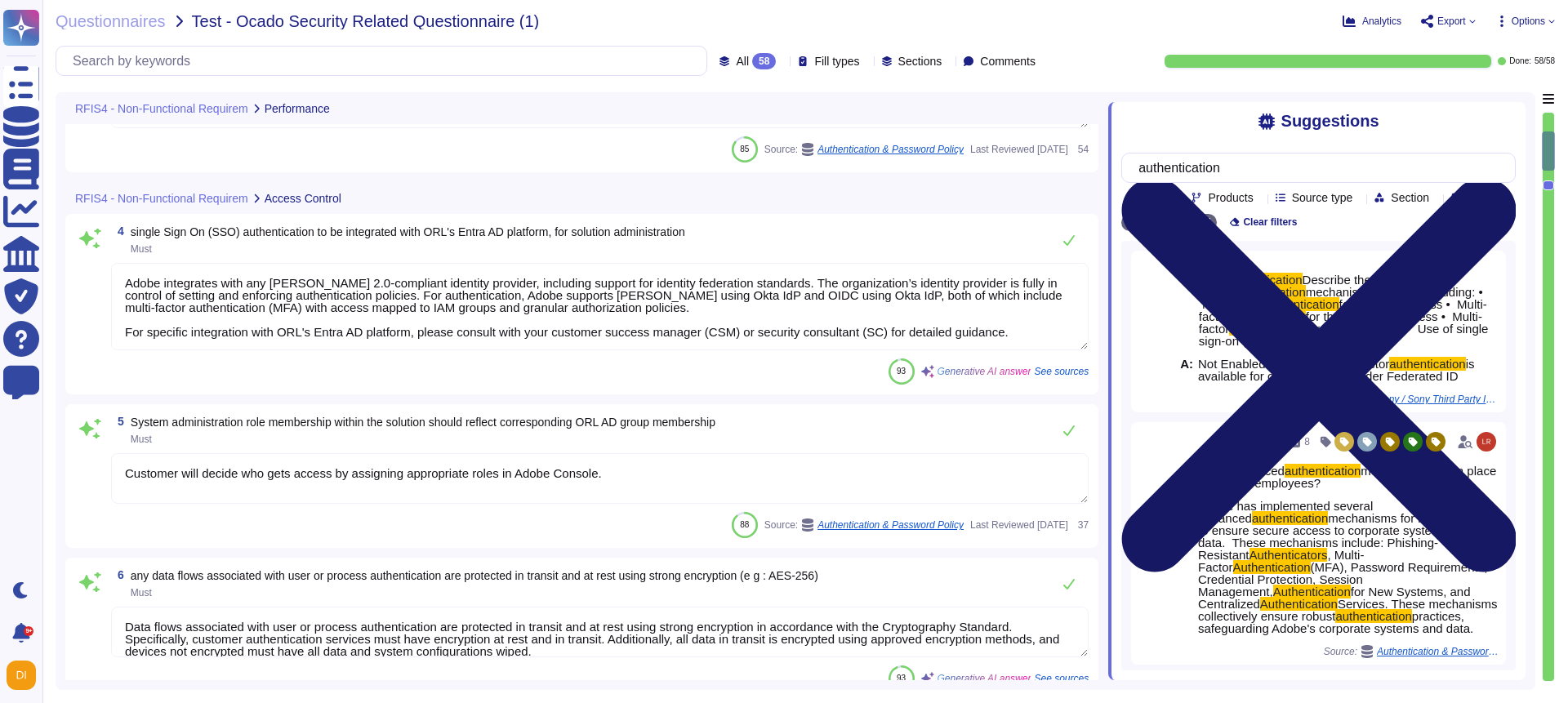
click at [1514, 118] on icon at bounding box center [1319, 374] width 395 height 526
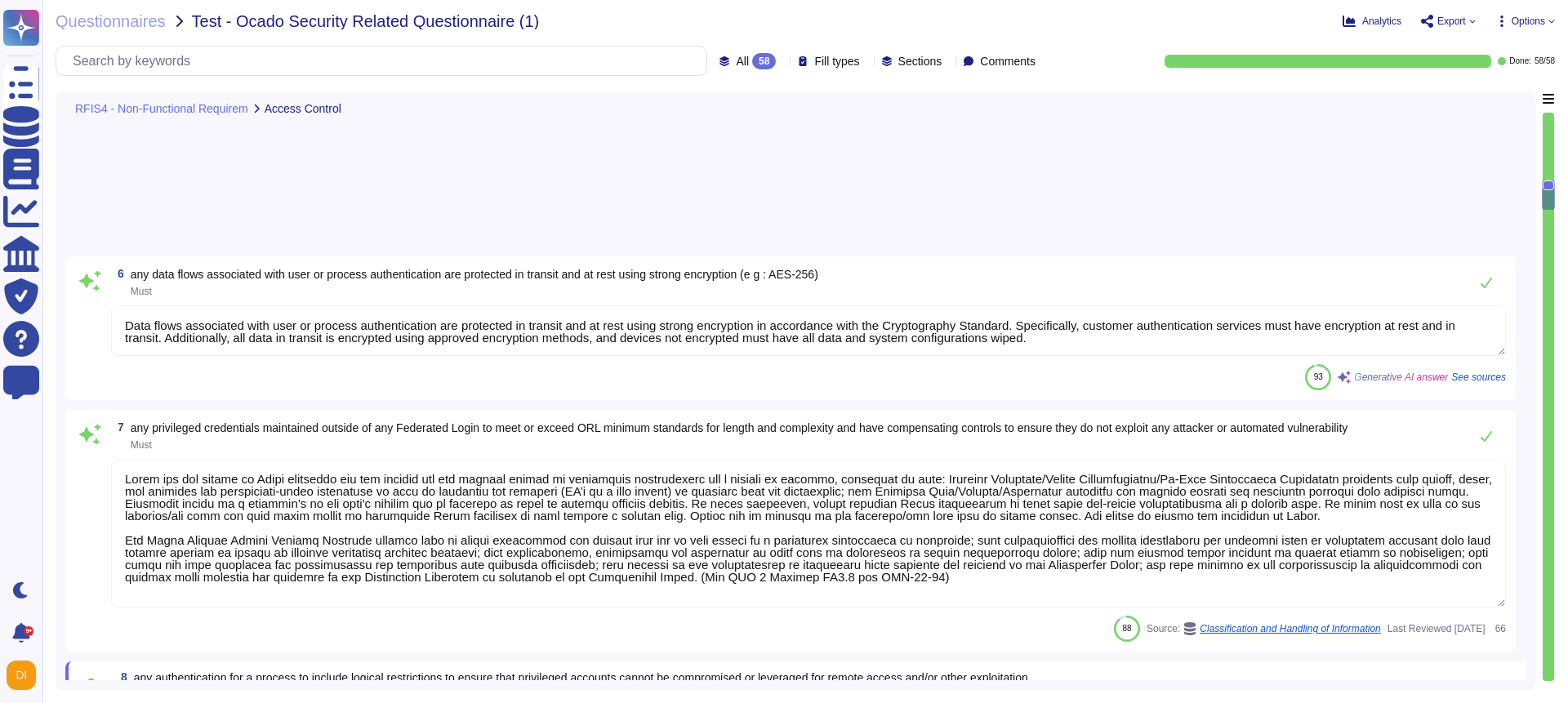
scroll to position [1365, 0]
type textarea "Programmatic access is managed through unique authentication mechanisms for eac…"
type textarea "For network programmatic access, such as REST APIs, authentication is required …"
type textarea "Adobe restricts the use of shared and group authentication credentials and does…"
type textarea "The customer provisions and manages all application-level users/permissions."
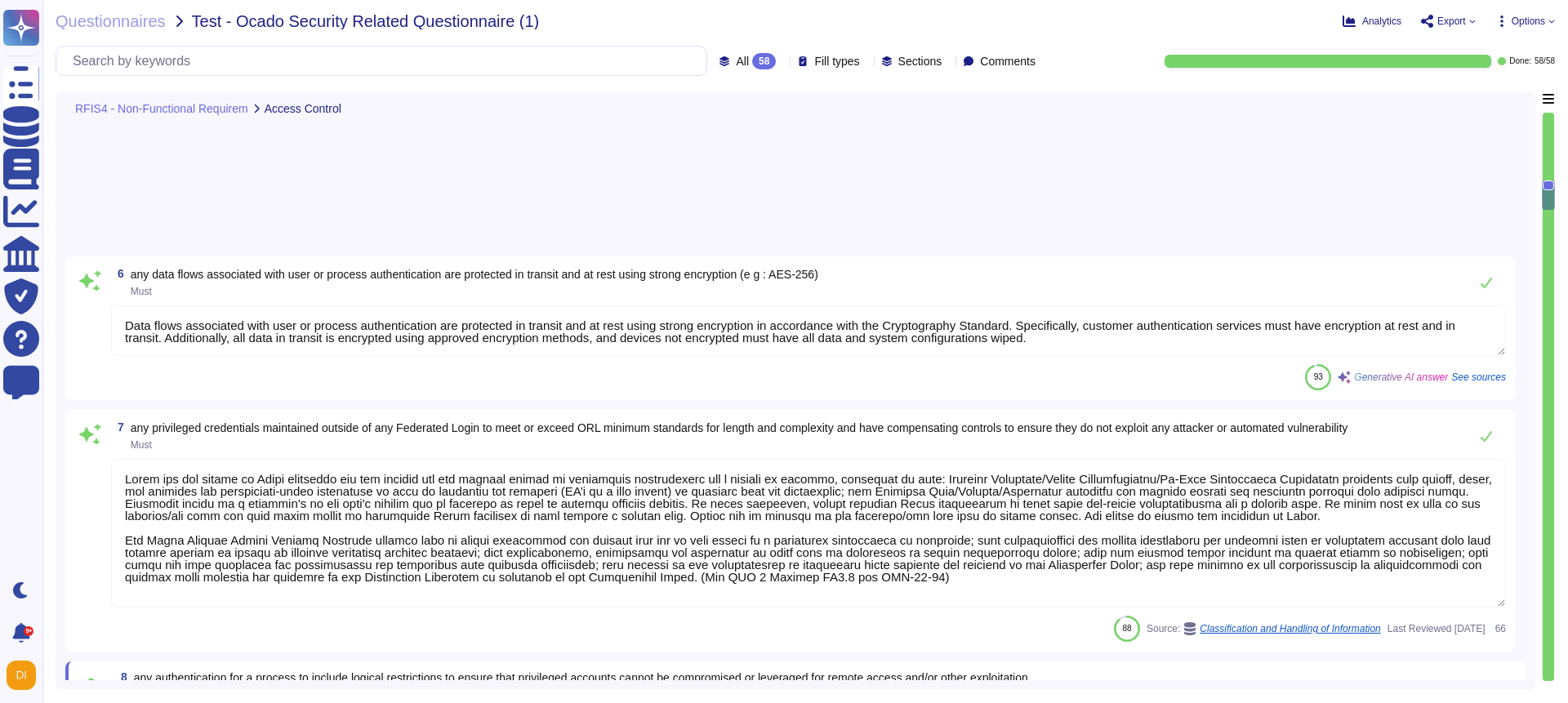
type textarea "Application logs can be retrieved via the UI, and the logs that can be used inc…"
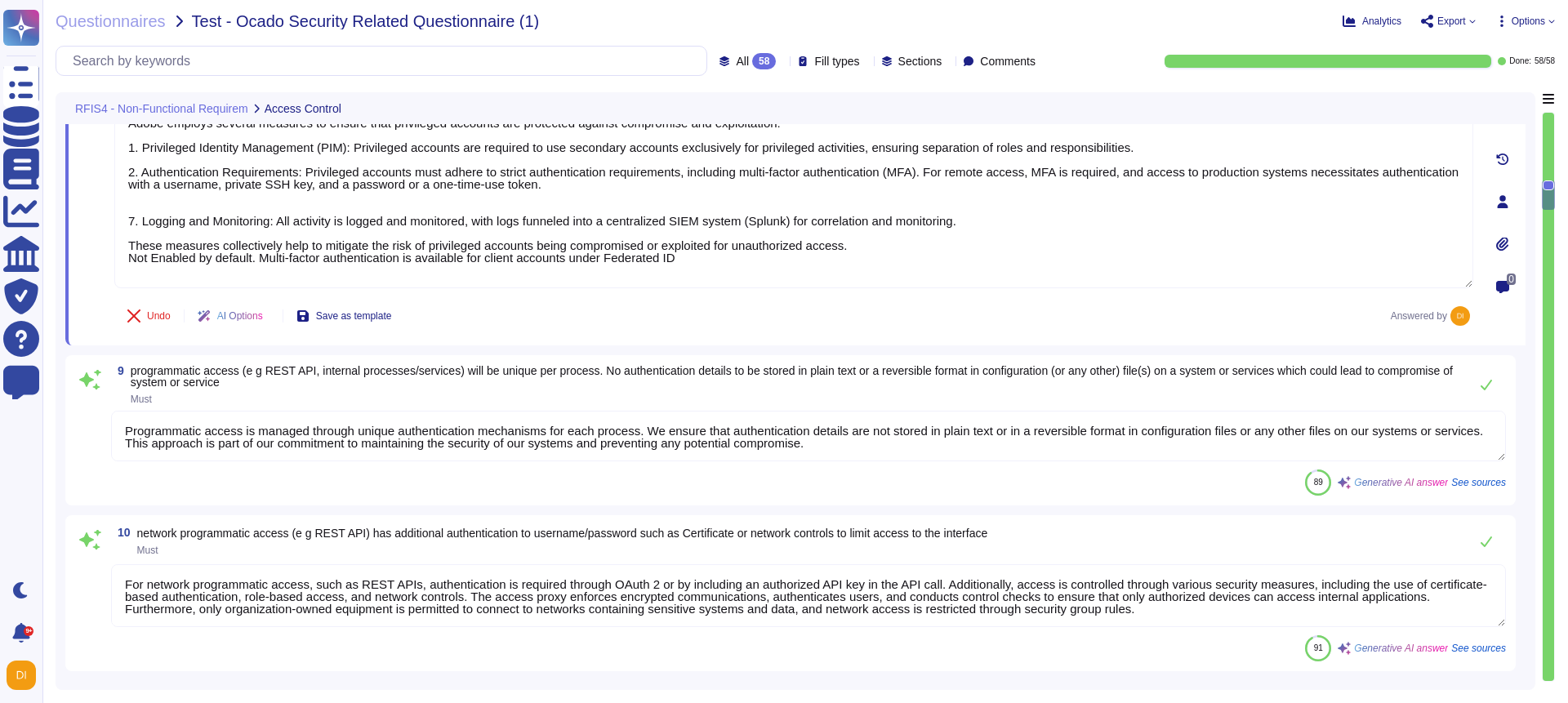
scroll to position [2, 0]
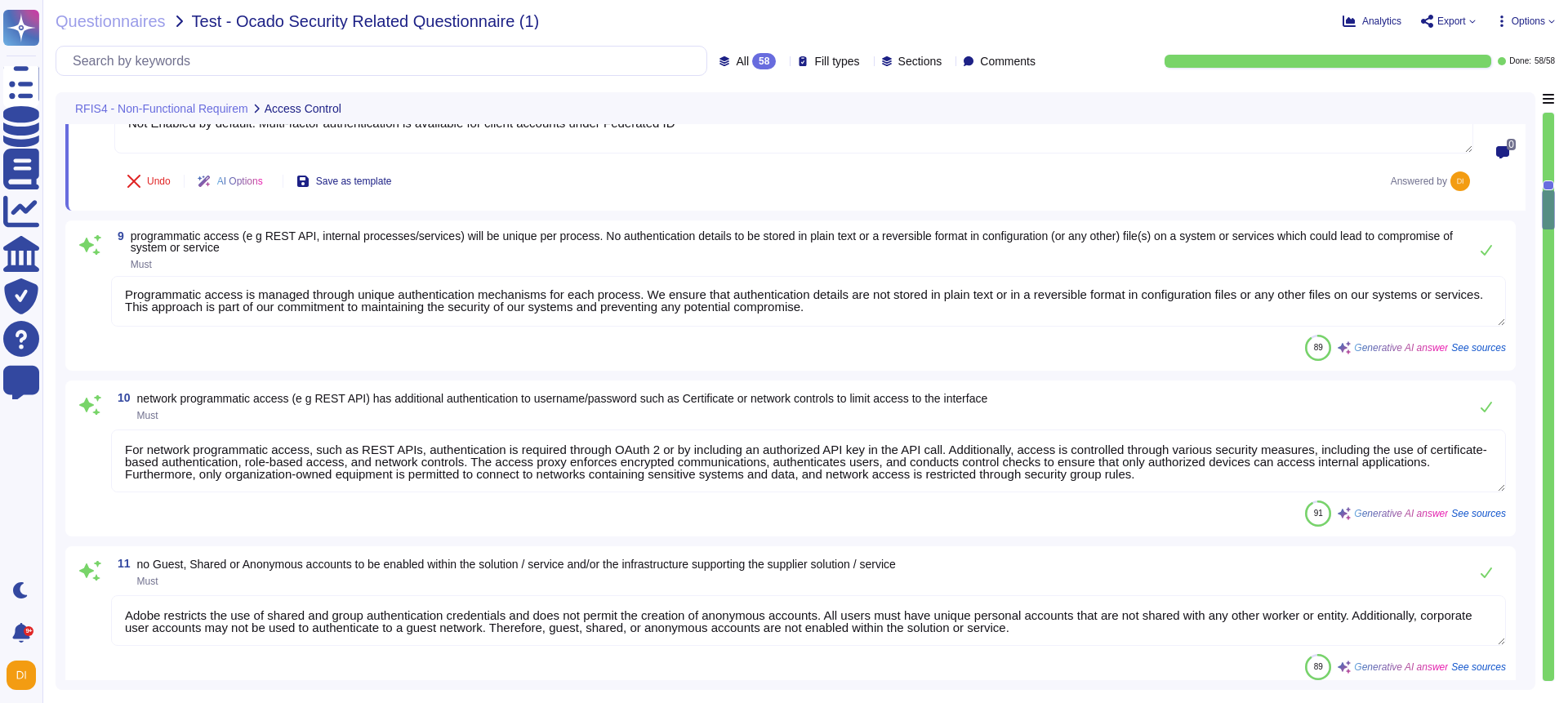
type textarea "Audit/log data is stored securely with encryption at rest for specific products…"
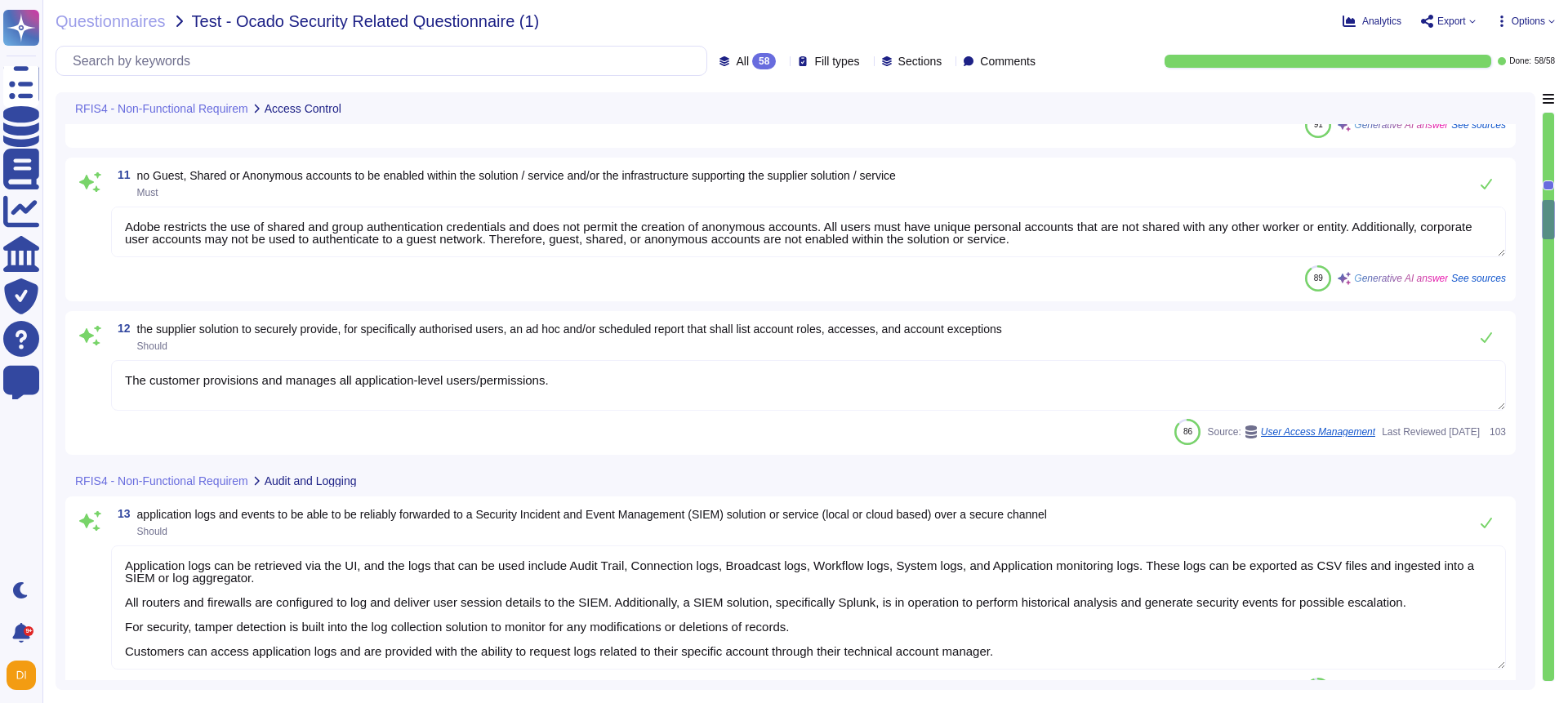
type textarea "Adobe retains access logs for Adobe office’s and owned locations for 1 year. Lo…"
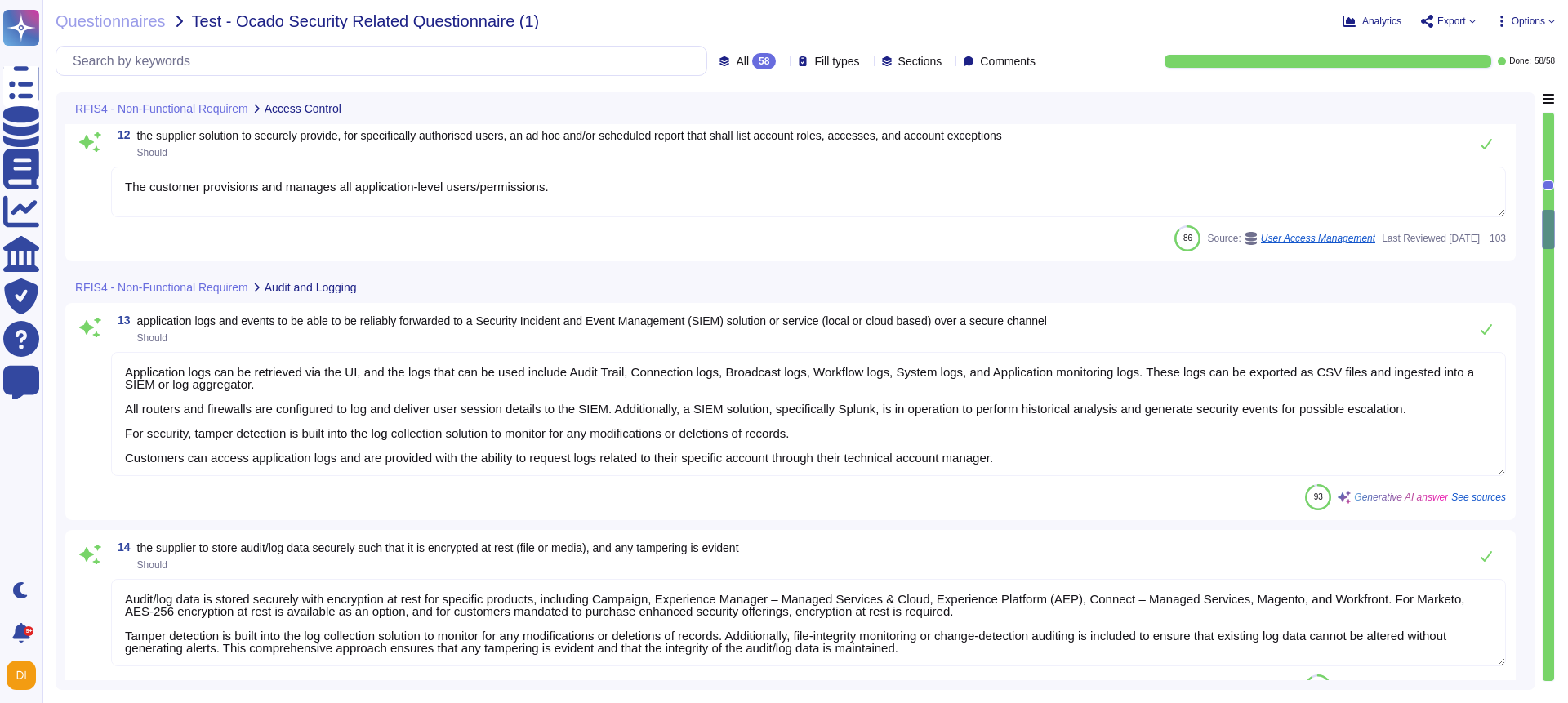
type textarea "The PSK key needs to be generated by the self-service portal."
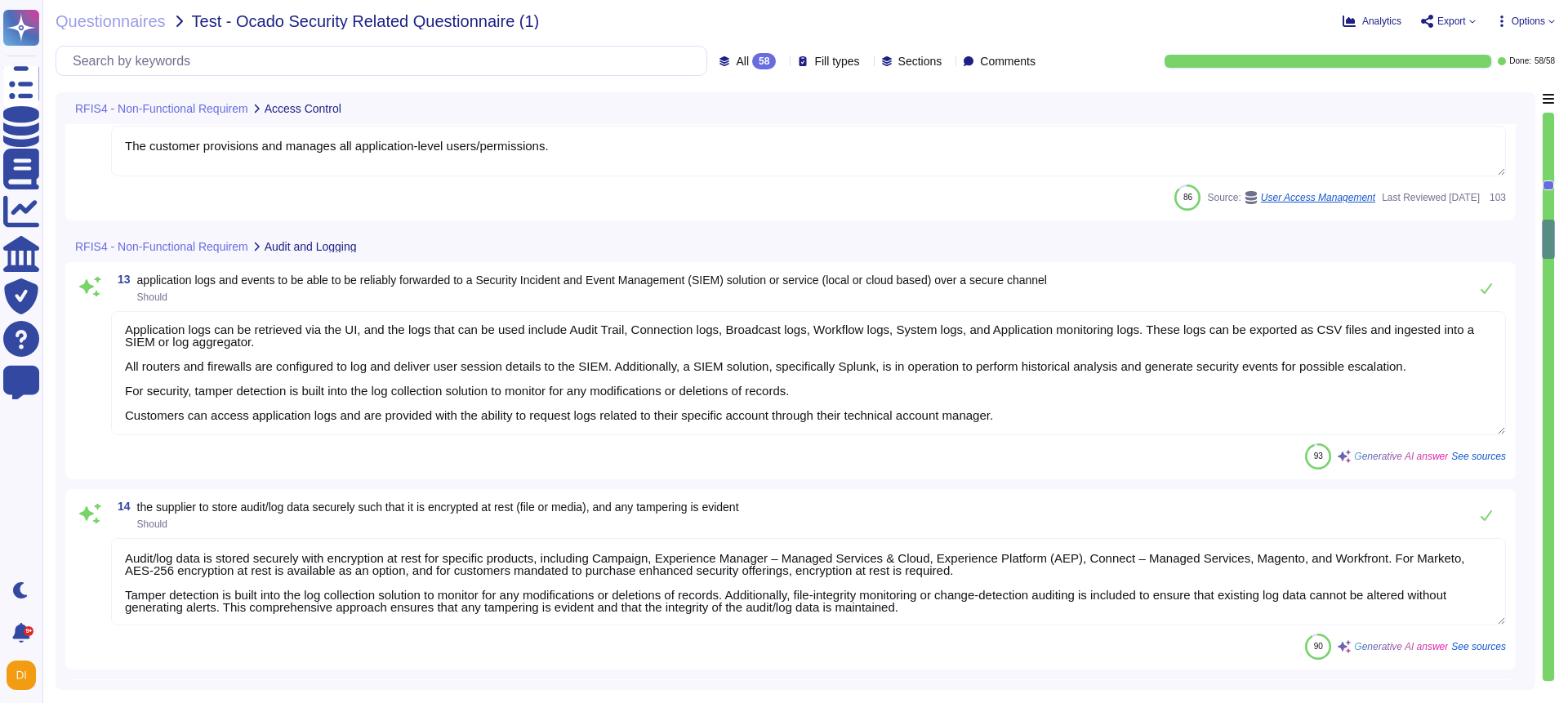
type textarea "All systems and services adhere to the latest best practices for data at rest. …"
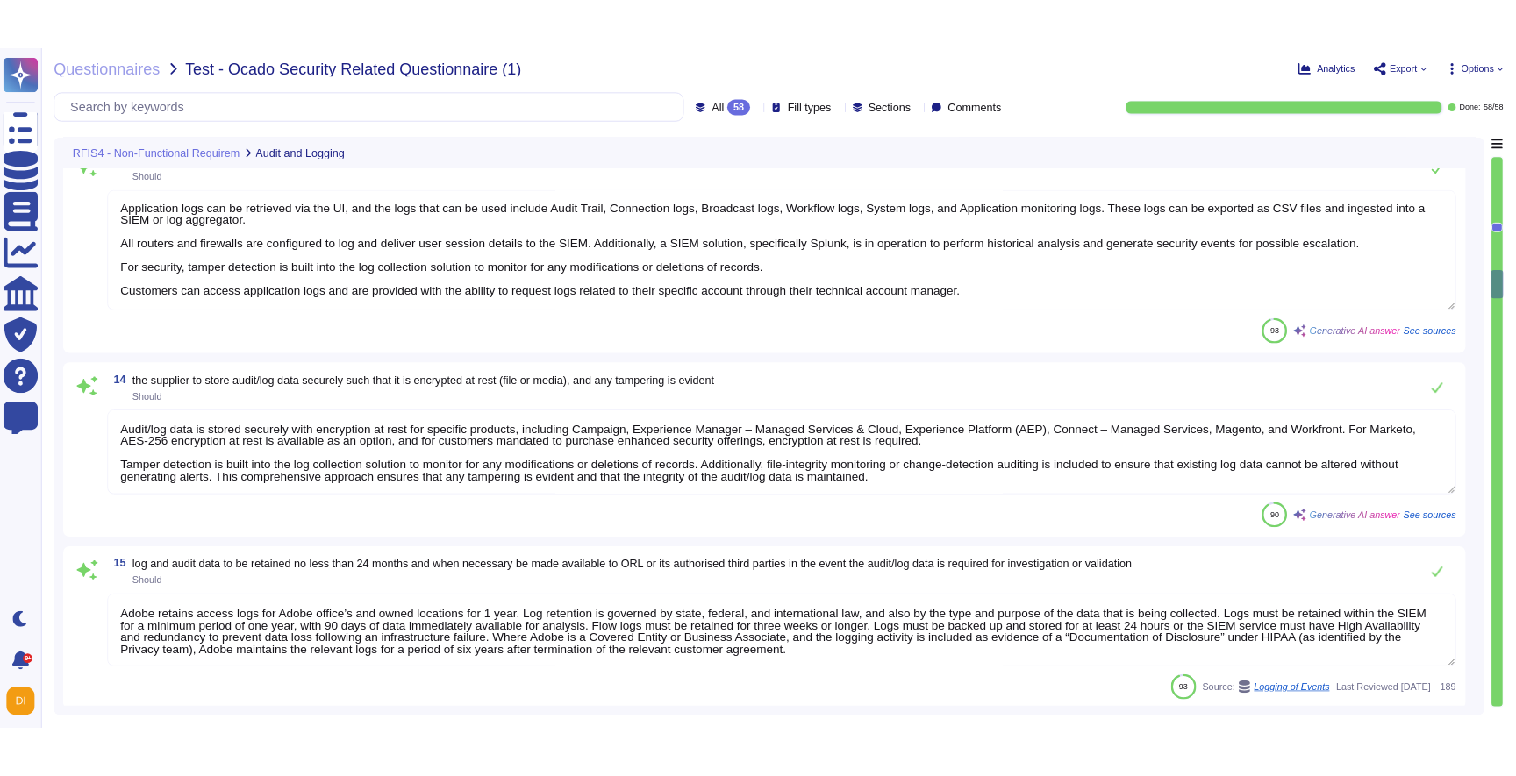
scroll to position [2386, 0]
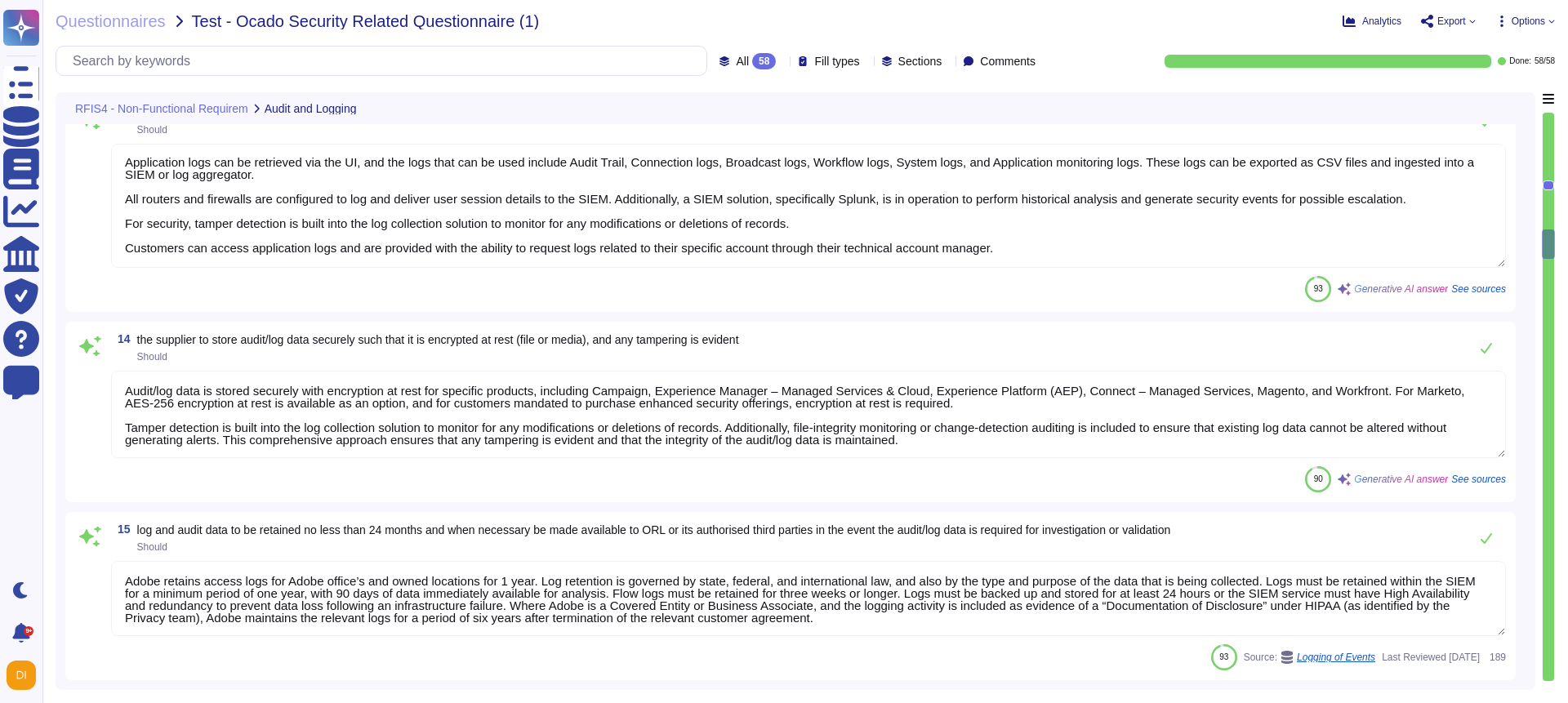
click at [1465, 21] on span "Export" at bounding box center [1448, 21] width 55 height 13
click at [1480, 99] on p "Download" at bounding box center [1508, 121] width 58 height 46
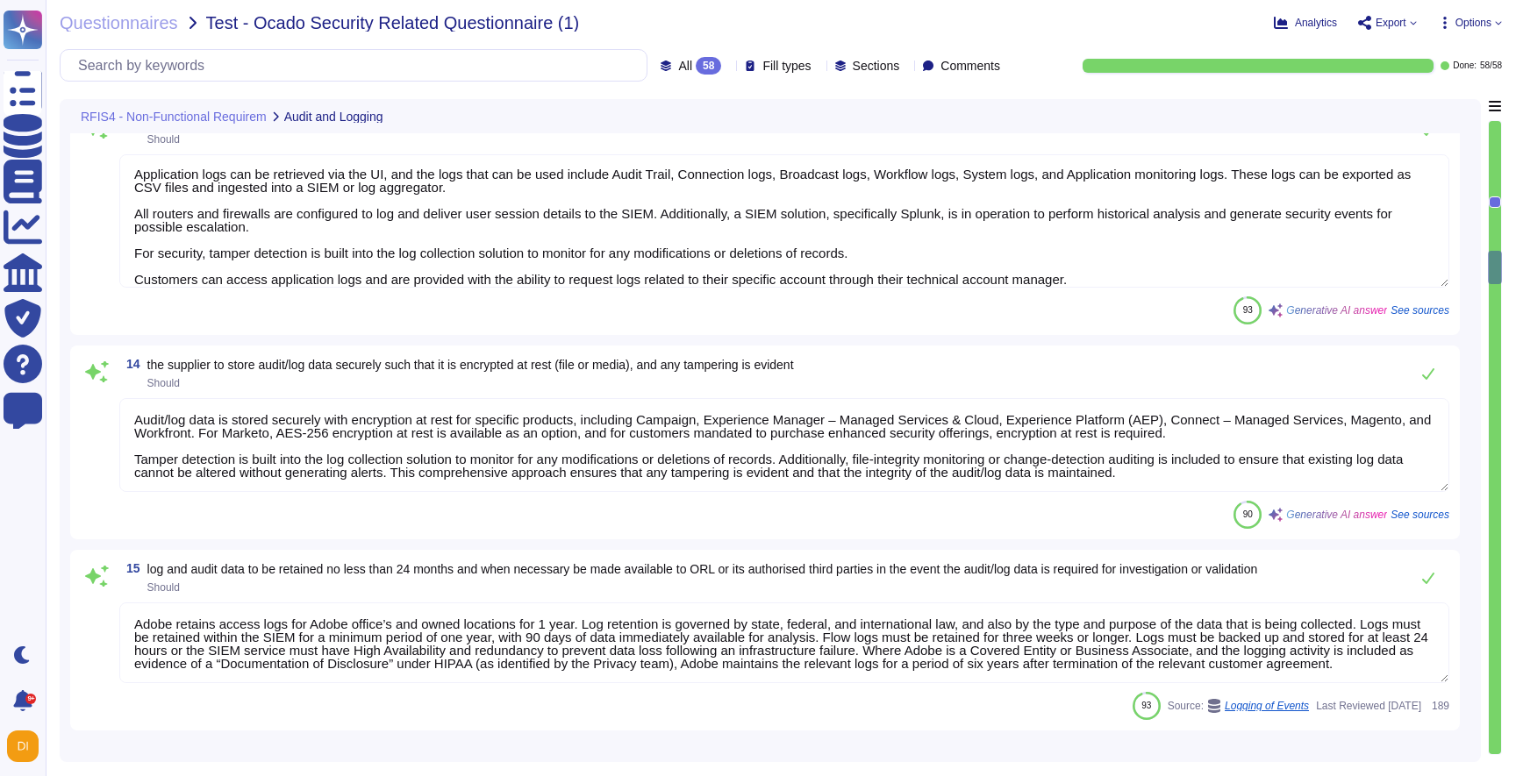
type textarea "Valid certificates must be used, that were signed by a certificate authority (C…"
